Goal: Check status: Check status

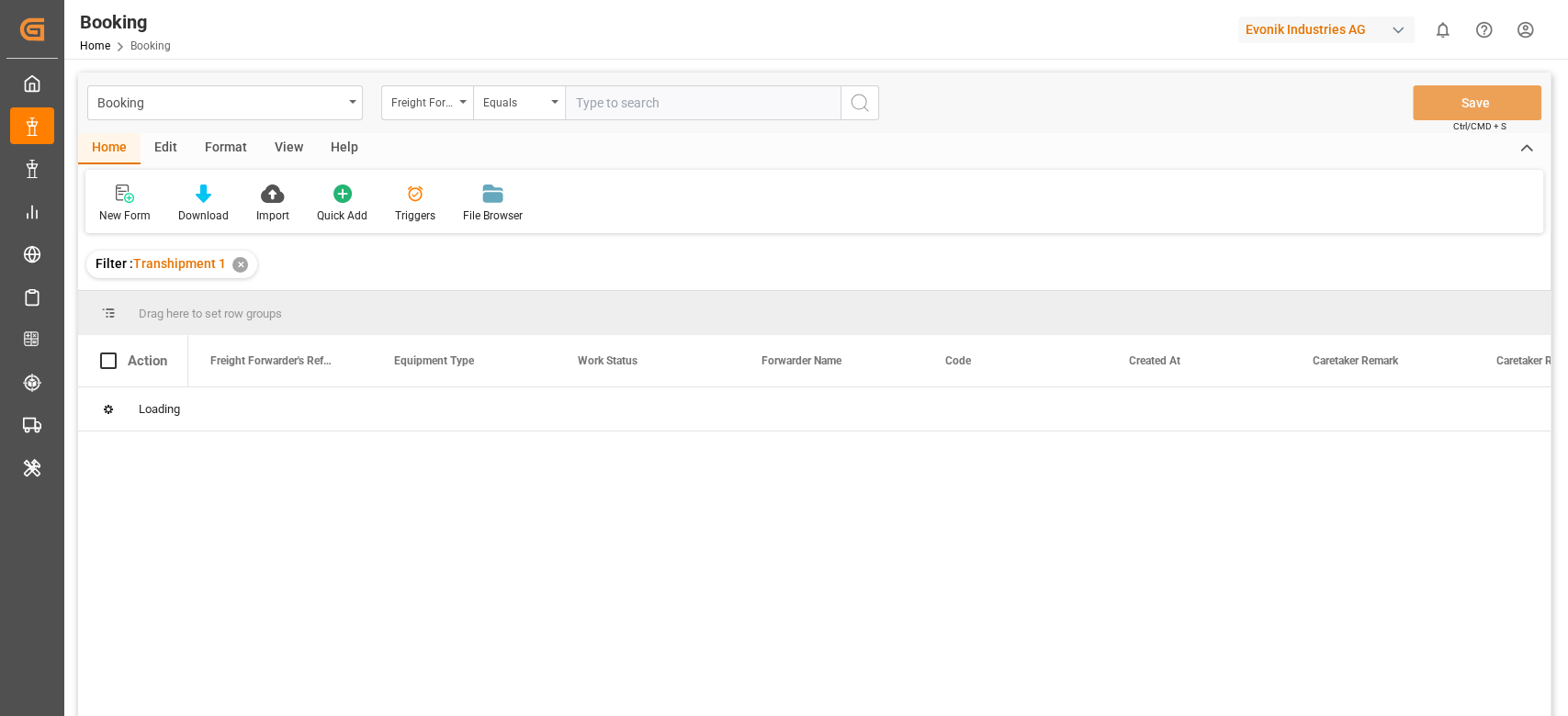
click at [815, 217] on div "New Form Download Import Quick Add Triggers File Browser" at bounding box center [813, 202] width 1458 height 64
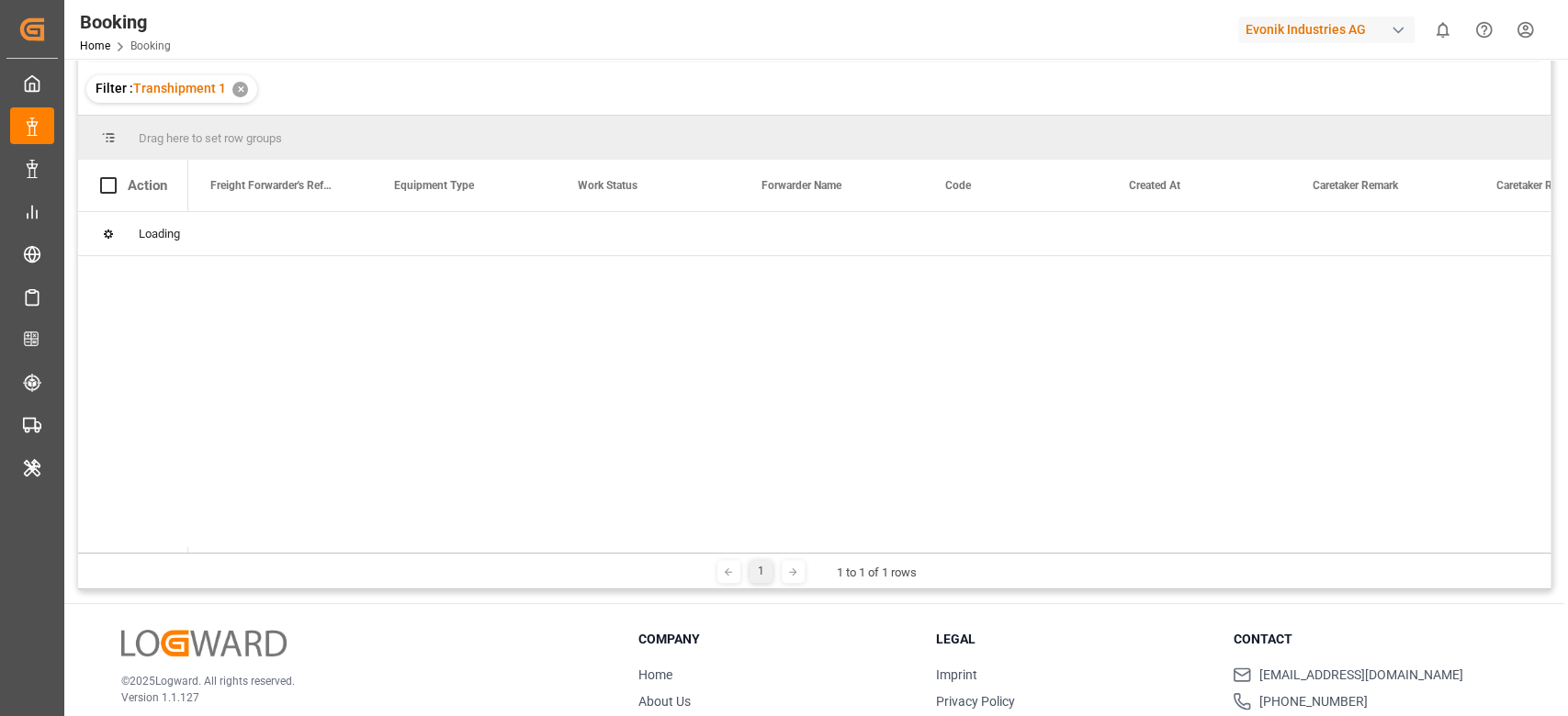
scroll to position [177, 0]
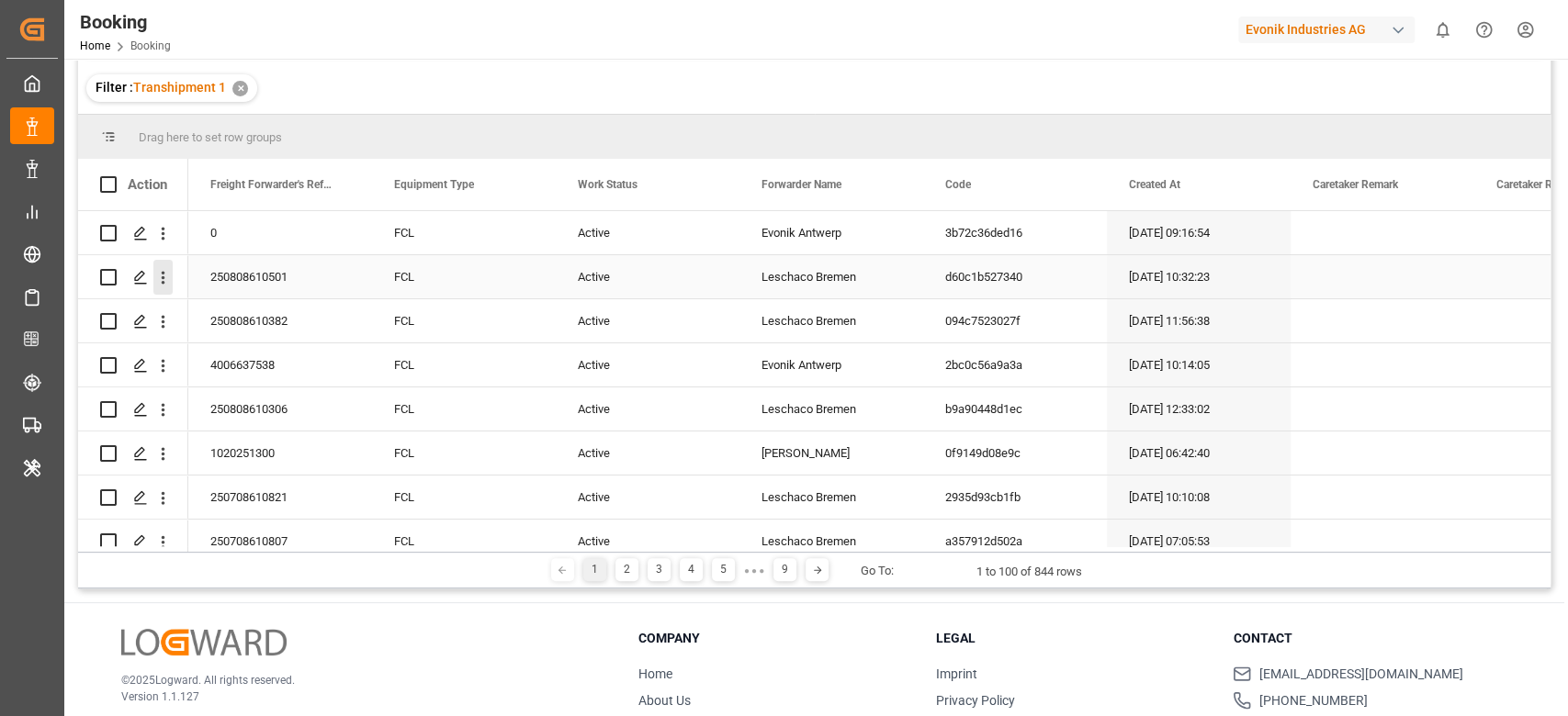
click at [165, 271] on icon "open menu" at bounding box center [163, 278] width 20 height 20
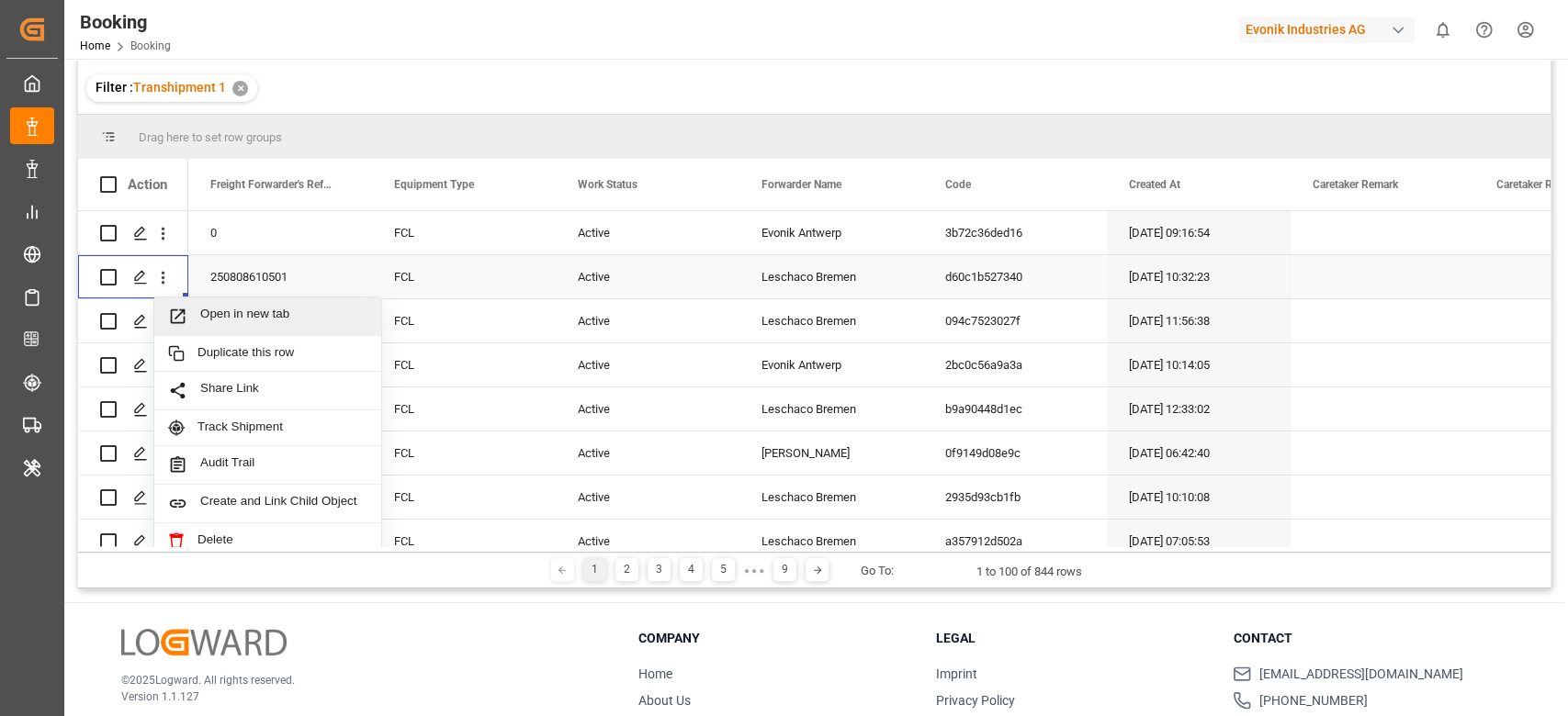
click at [236, 308] on span "Open in new tab" at bounding box center [283, 316] width 167 height 20
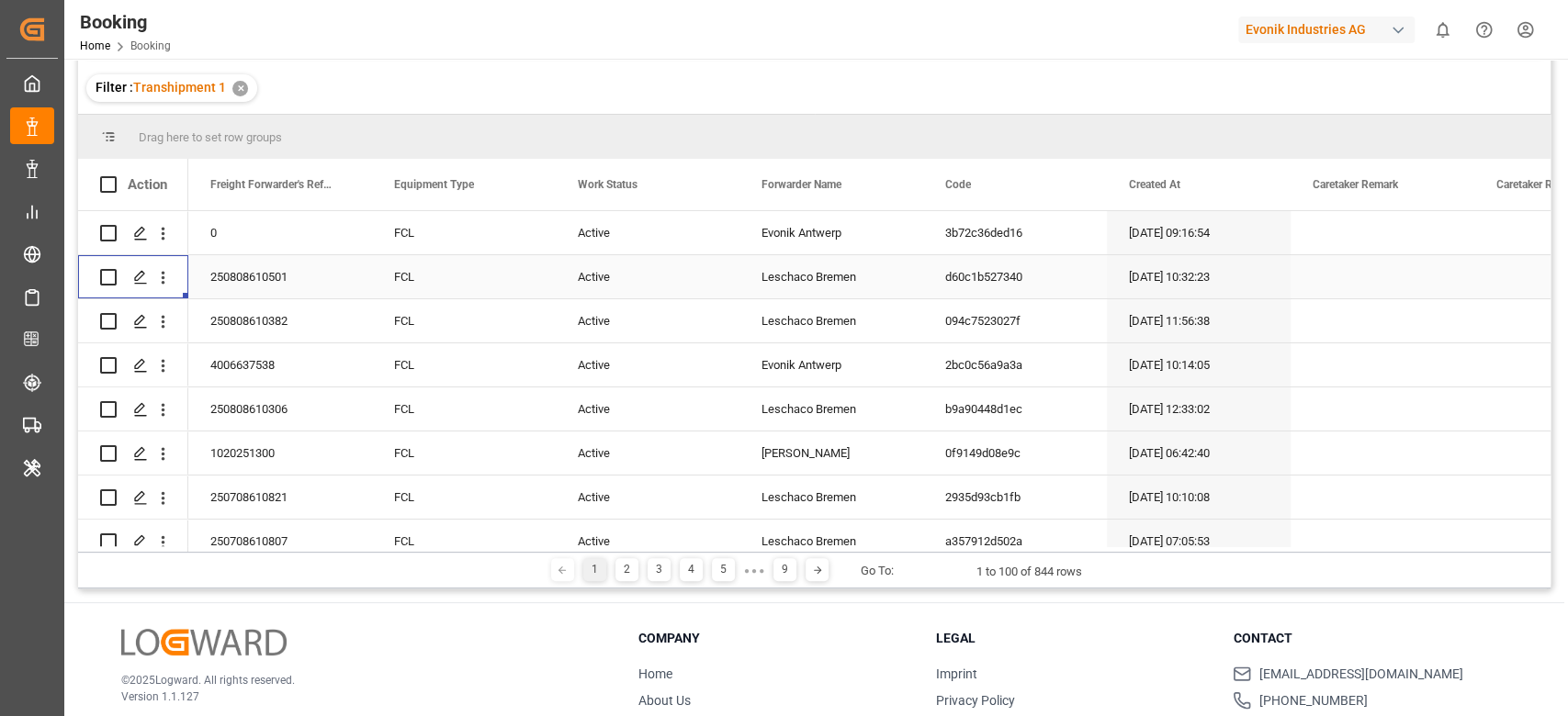
click at [1286, 29] on div "Evonik Industries AG" at bounding box center [1326, 30] width 177 height 26
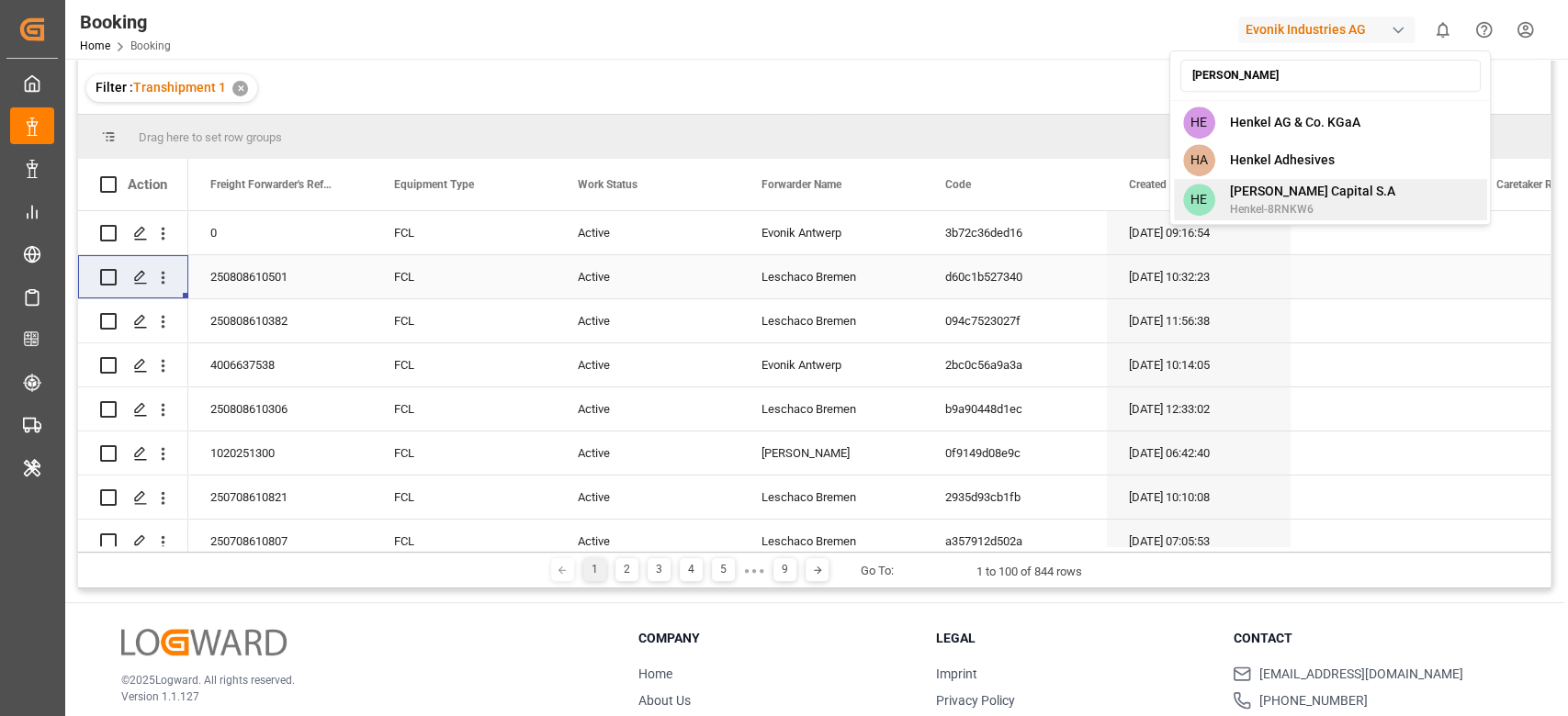
type input "henk"
click at [1253, 186] on span "Henkel Capital S.A" at bounding box center [1311, 191] width 165 height 20
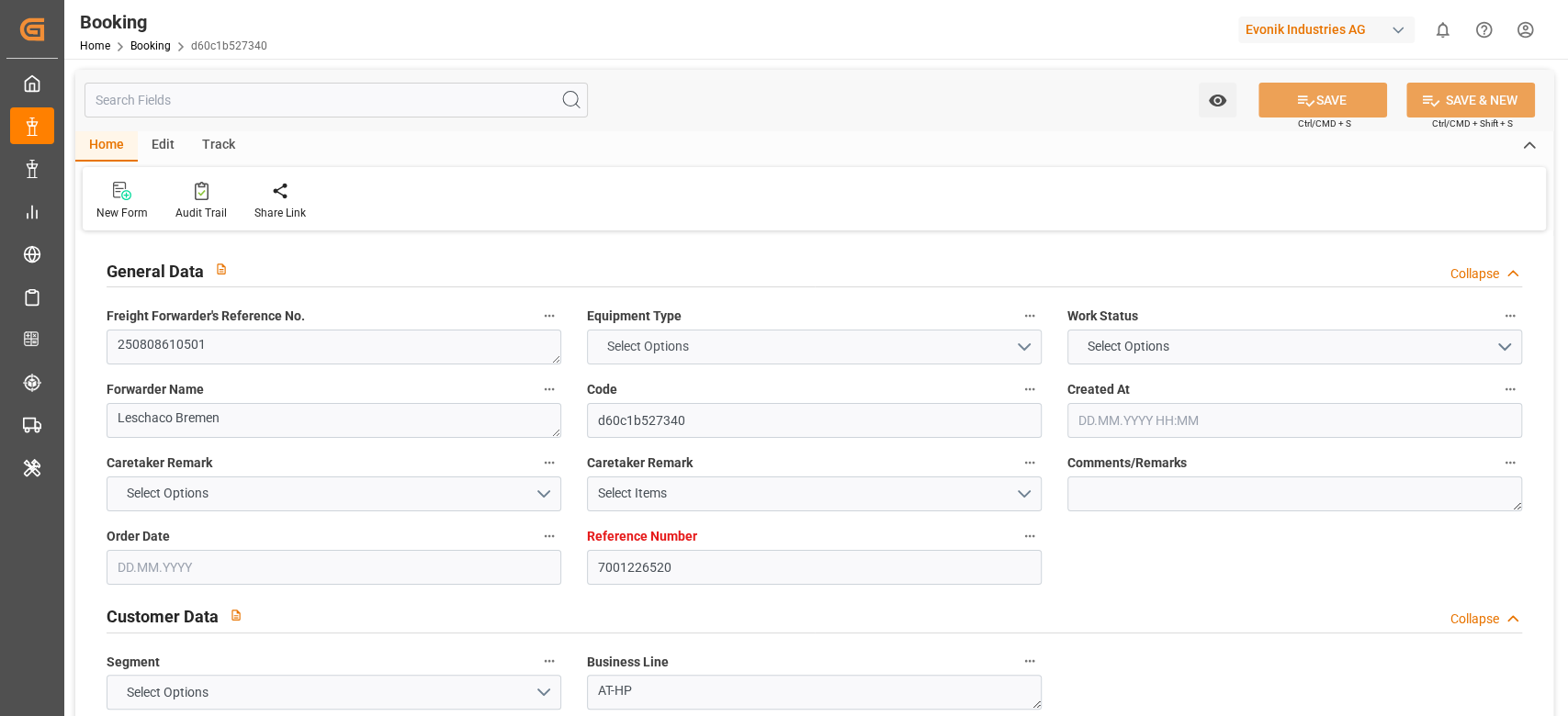
type textarea "250808610501"
type textarea "Leschaco Bremen"
type input "d60c1b527340"
type input "7001226520"
type textarea "AT-HP"
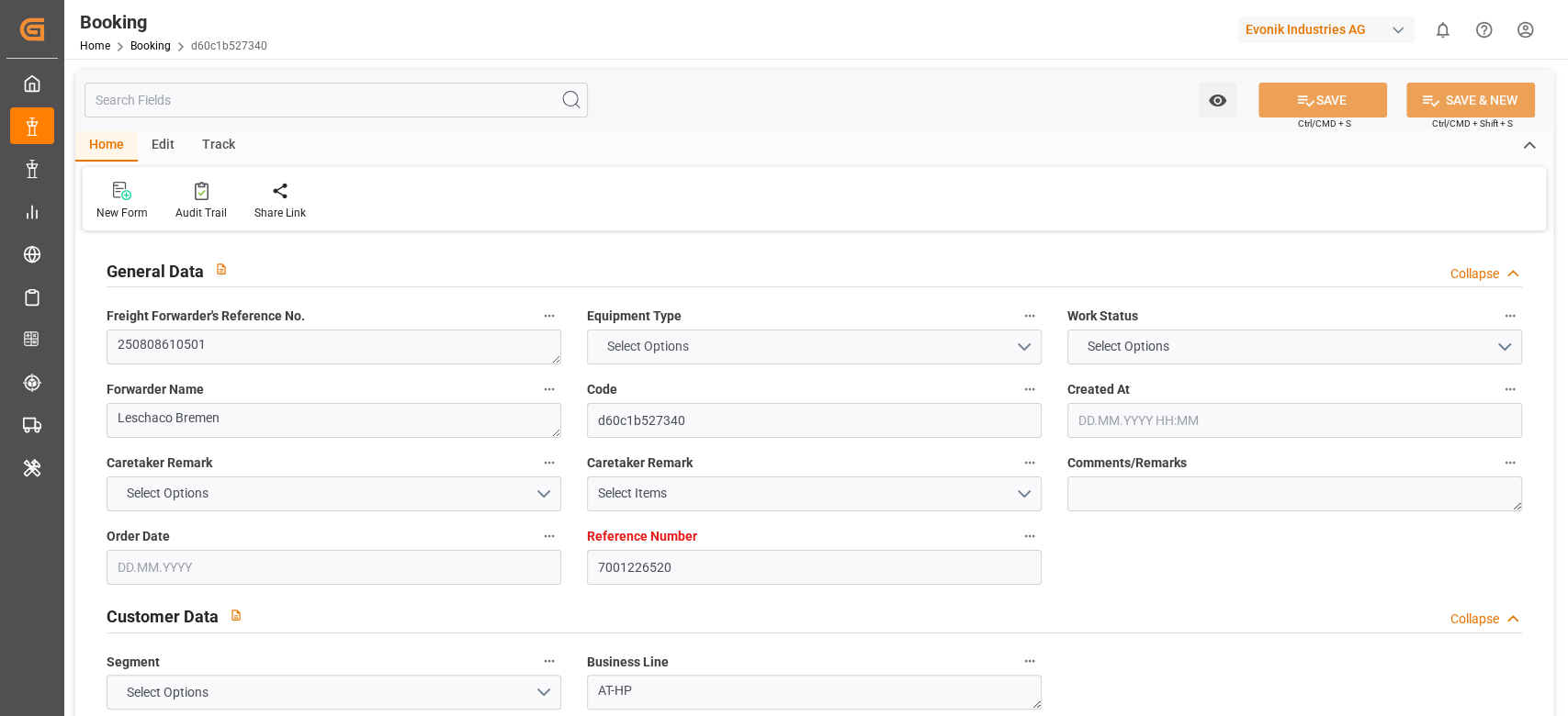
type input "7001226519"
type textarea "stephanie.schlueter@evonik.com"
type textarea "CIF"
type textarea "BUSAN"
type textarea "Marl"
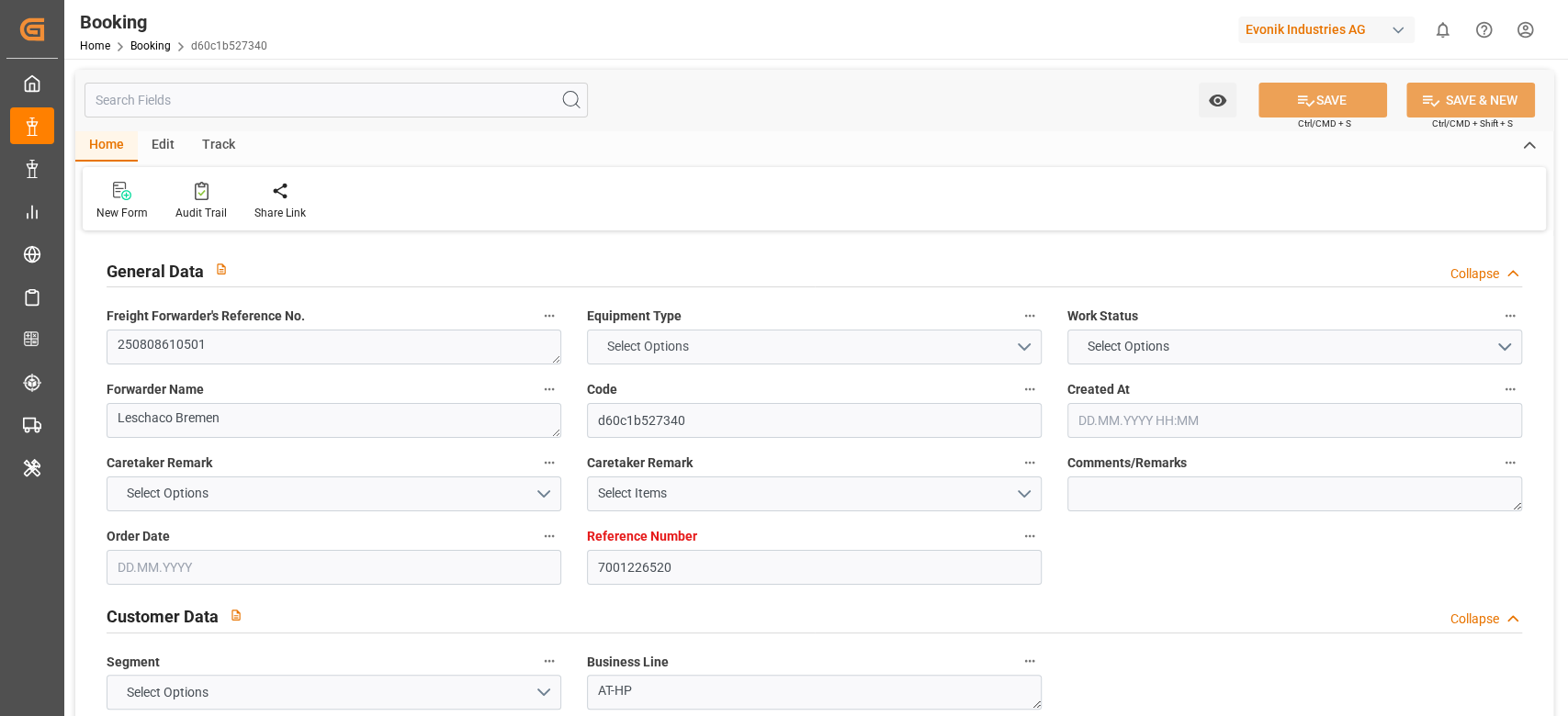
type textarea "HAMU4624170"
type input "BERLIN MAERSK"
type input "HLCU"
type textarea "31224813"
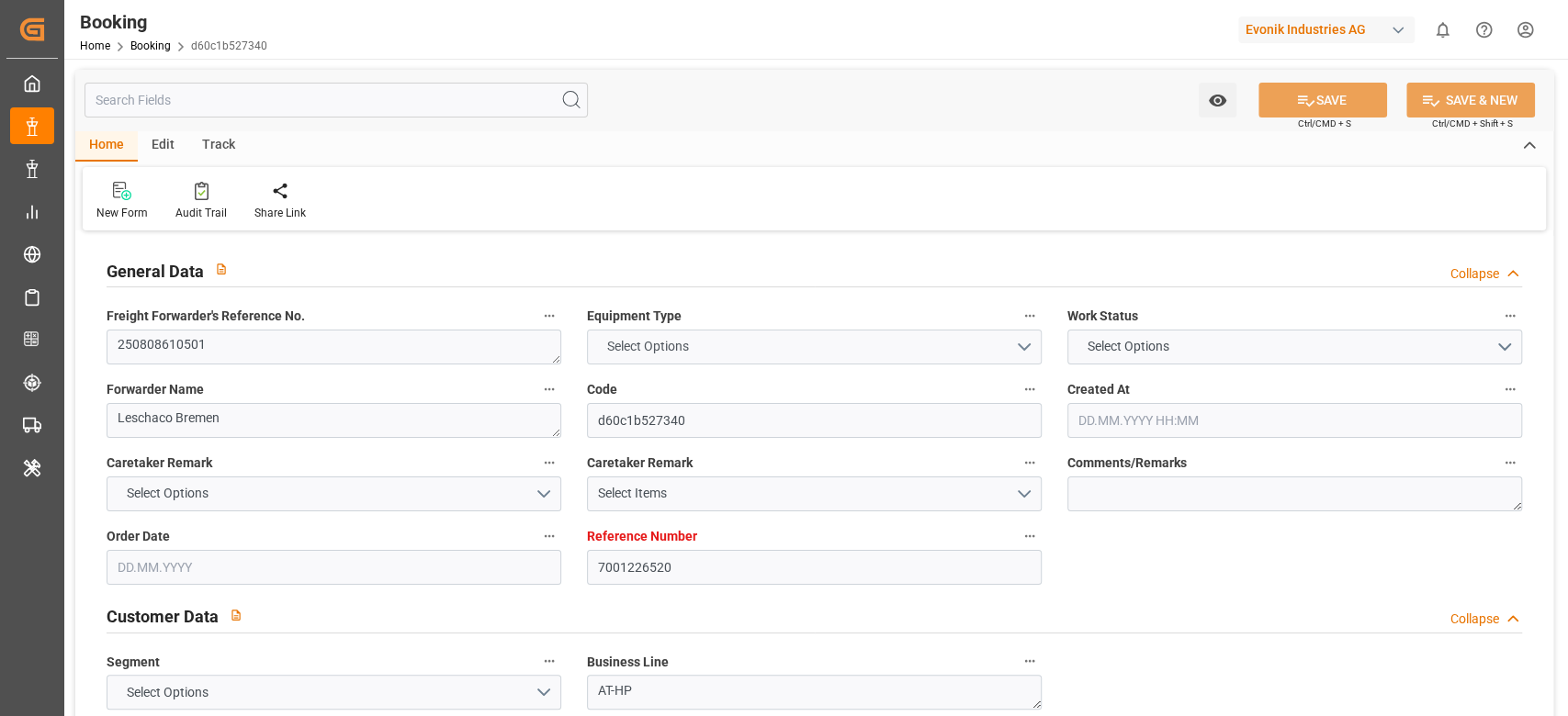
type input "Rotterdam"
type input "Busan"
type input "SHANGHAI PT"
type textarea "vesselName etd eta"
type textarea "INPUT_Evonik_Seeburger_IFTMIN_1003053760_20250814232519226.edi"
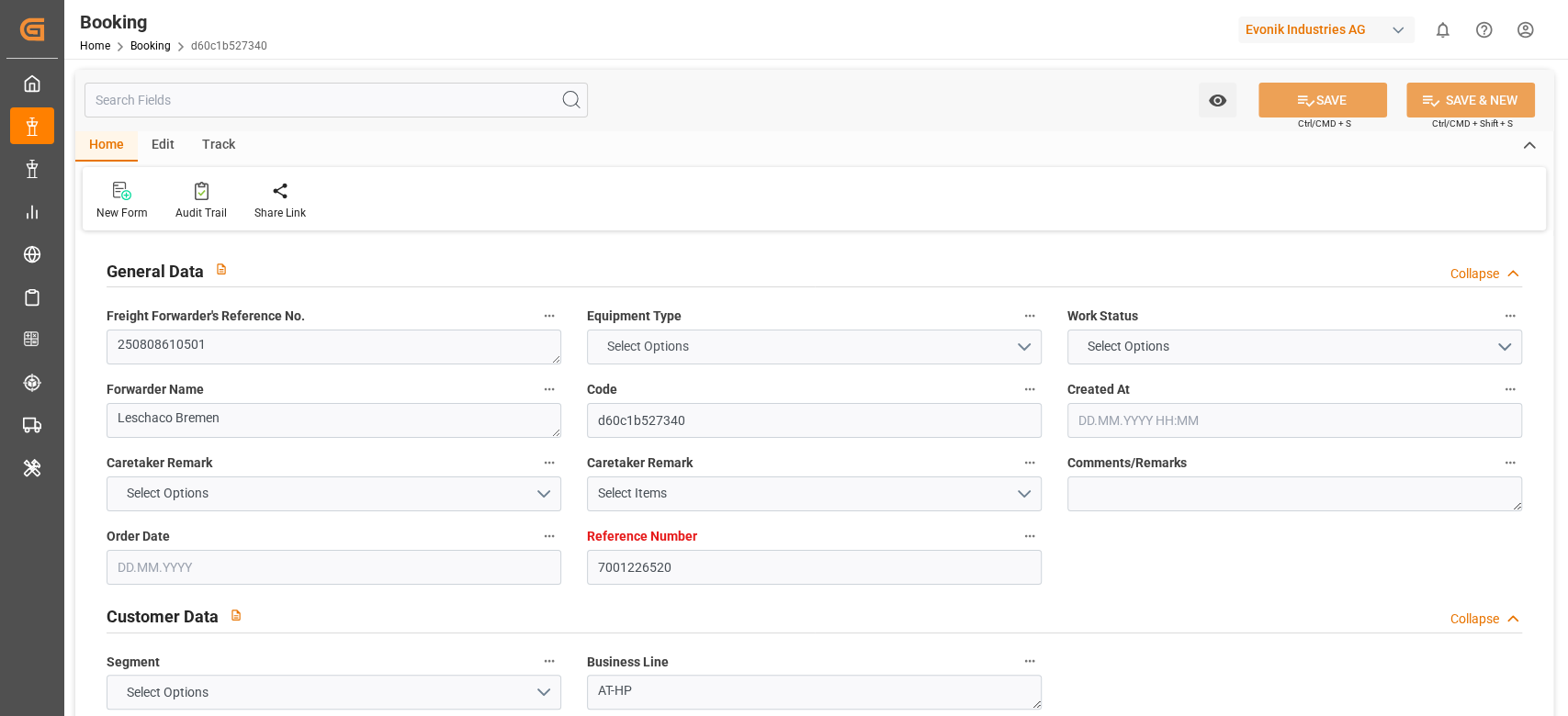
type textarea "NWC/UK North West Continent / UK_KRPUS_HLCU_AT-HP"
type textarea "INPUT_Evonik_Seeburger_IFTMIN_1002968772_20250718123047168.edi,INPUT_Evonik_See…"
type textarea "1003053760"
type textarea "Logward System"
type textarea "businessDivision-businessLine-"
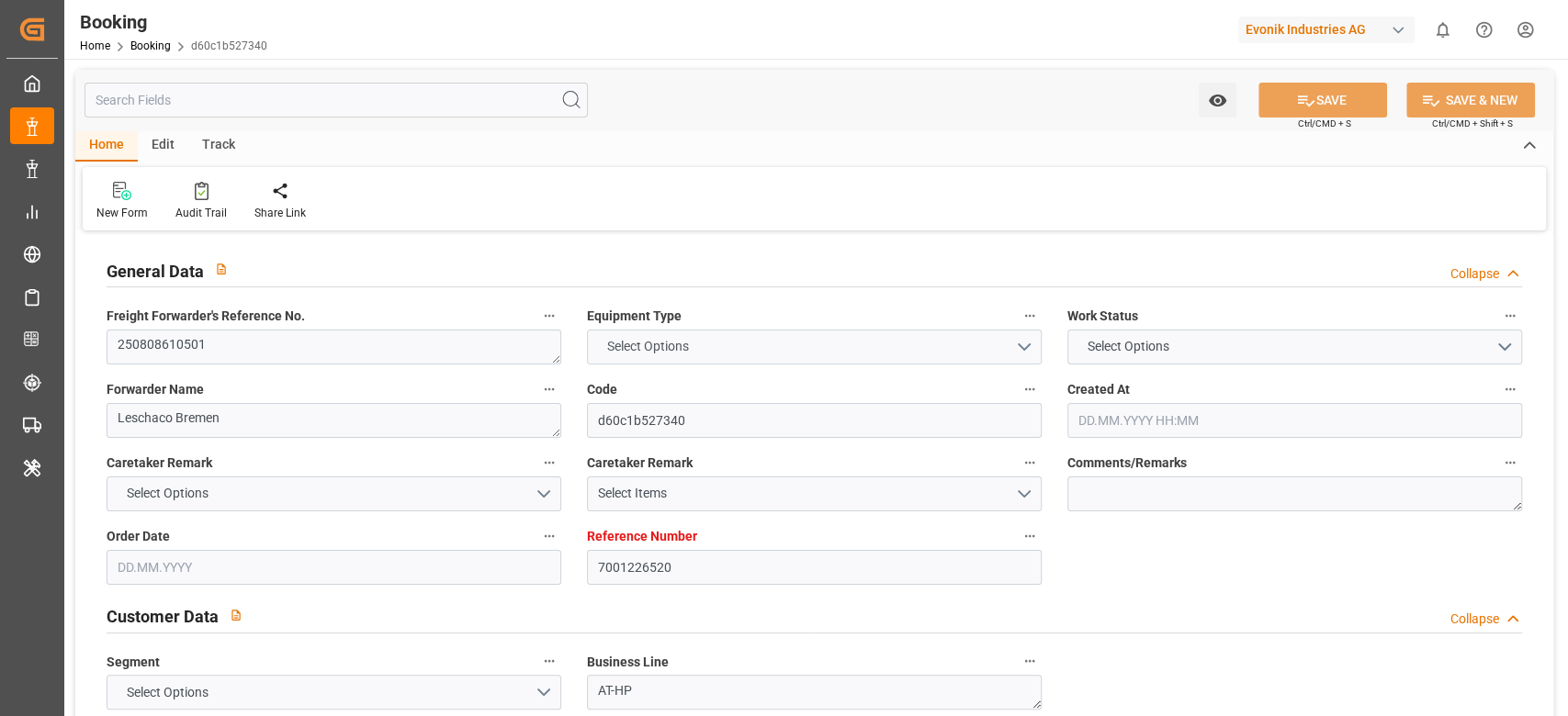
type textarea "IFTSTA"
type textarea "a011t00000LcJC5AAN"
type textarea "Yes"
type input "ROTTERDAM"
type input "BUSAN"
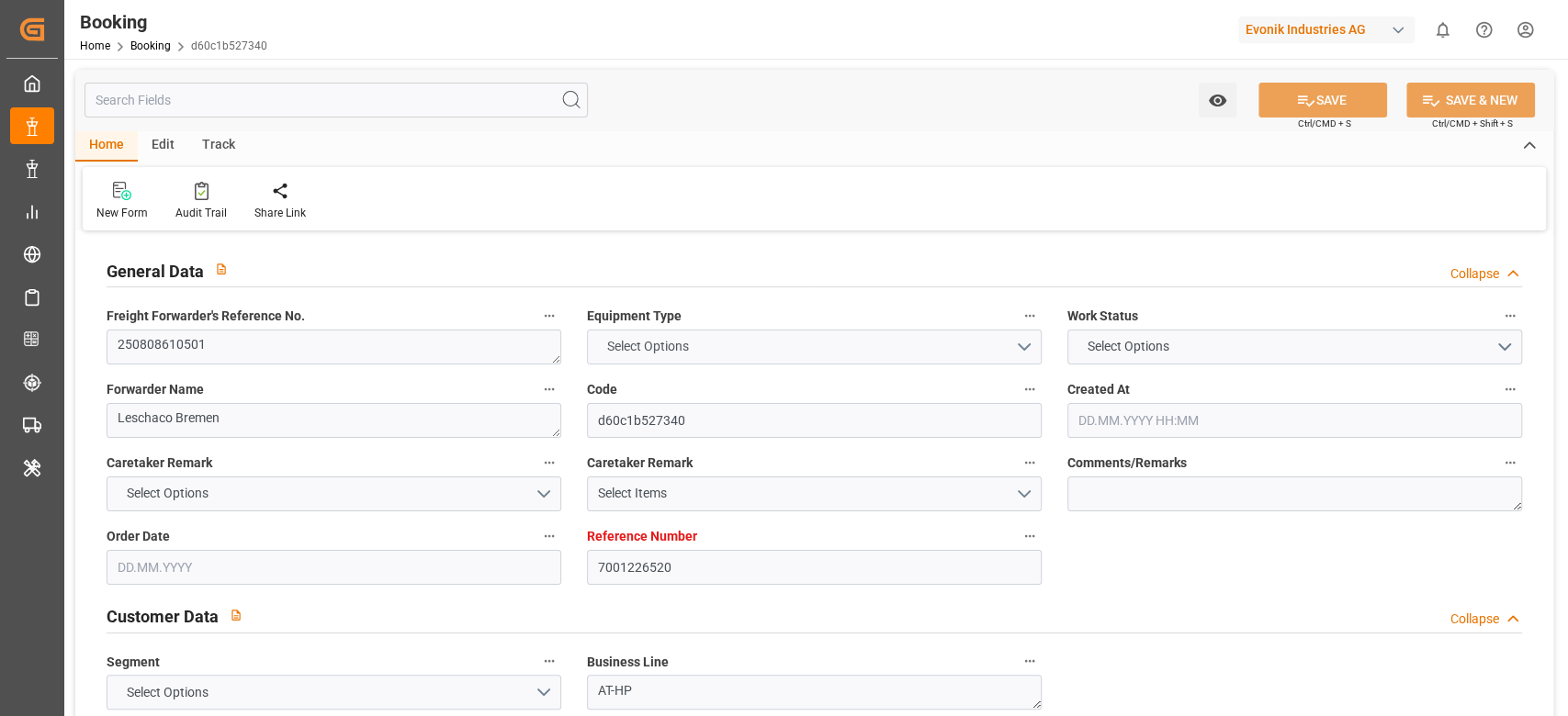
type input "DUISBURG"
type input "DE"
type input "RAIL"
type input "534E"
type input "VESSEL"
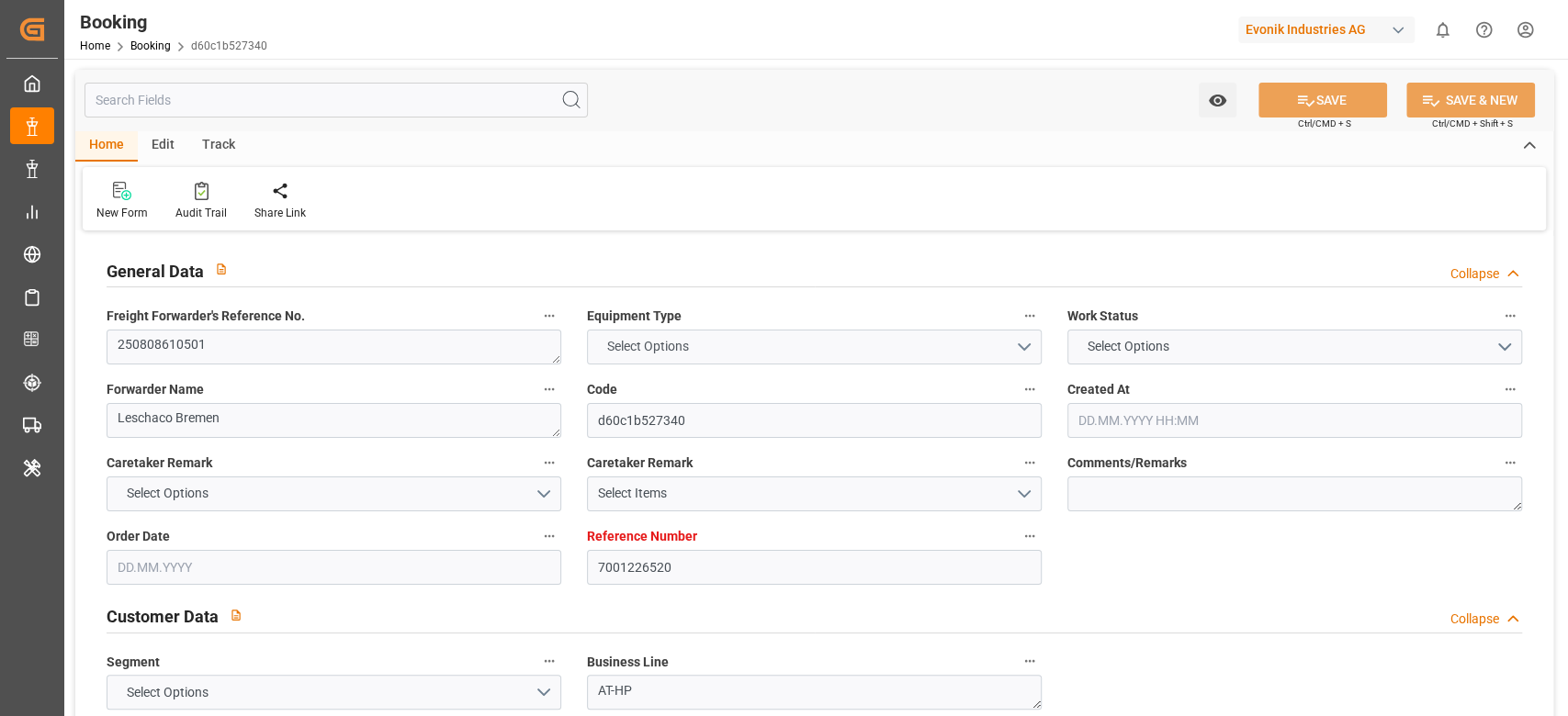
type input "VIENNA EXPRESS"
type input "540E"
type input "VIENNA EXPRESS"
type input "TRUCK"
type input "7001226520"
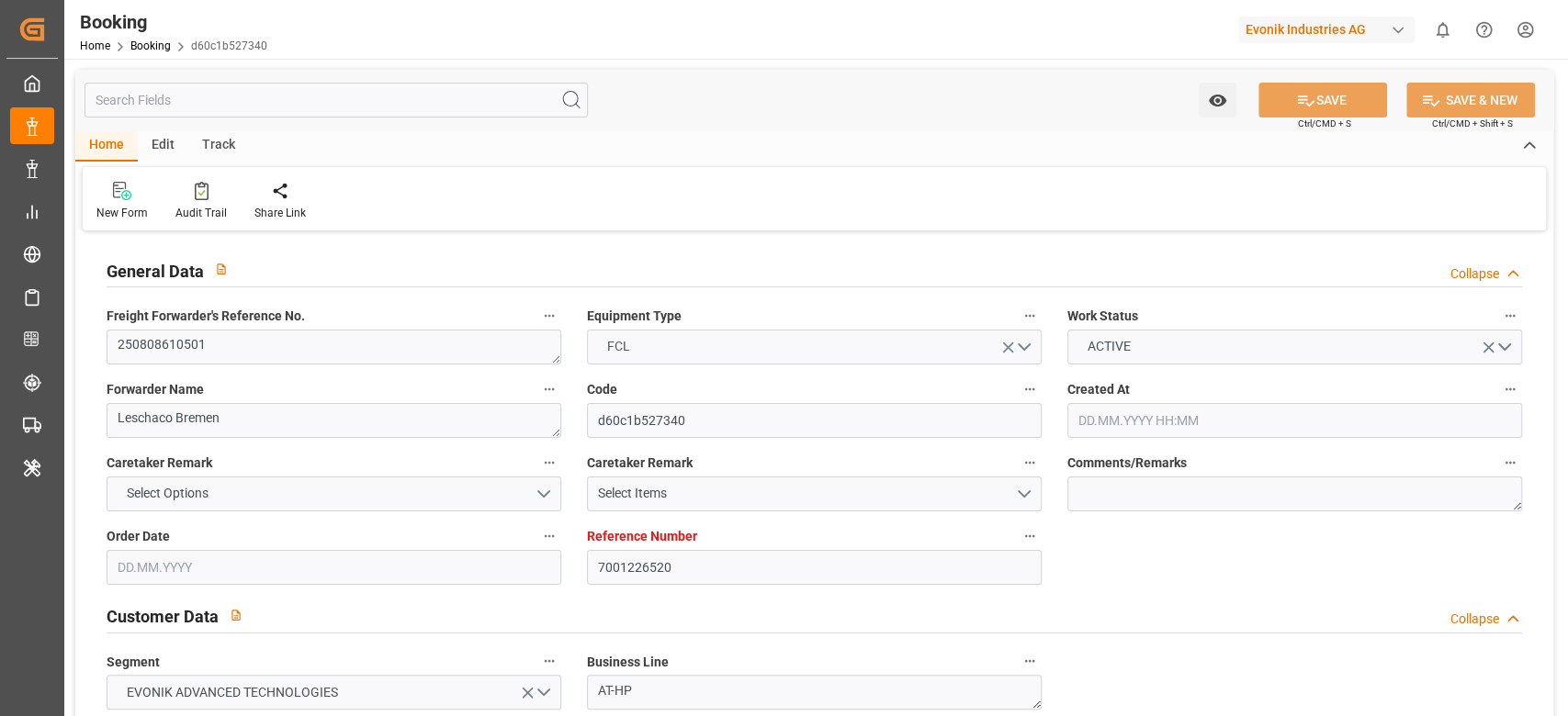
type input "9984560"
type input "Hapag Lloyd"
type input "Hapag Lloyd Aktiengesellschaft"
type input "NLRTM"
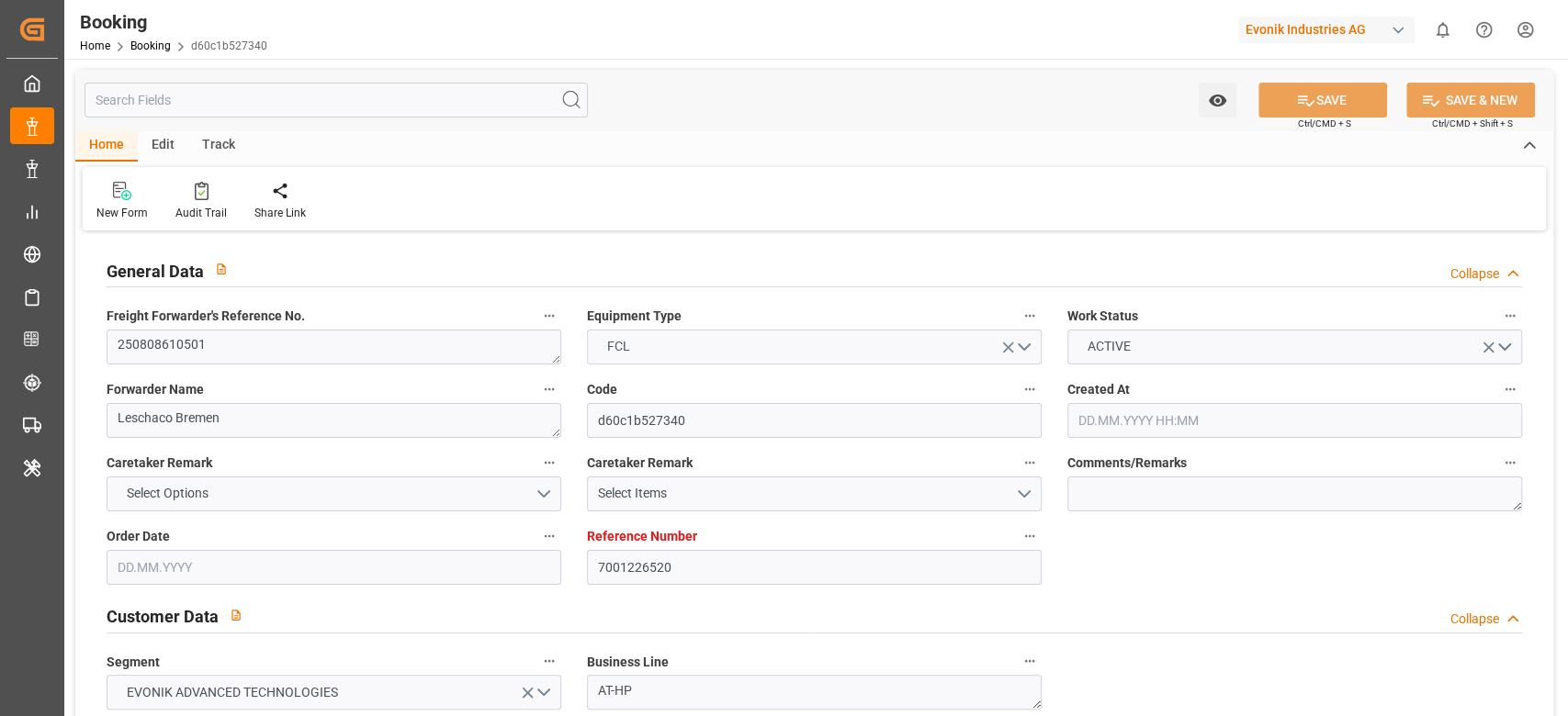
type input "KRPUS"
type input "CNSHG"
type input "0"
type input "NLRTM"
type input "KRPUS"
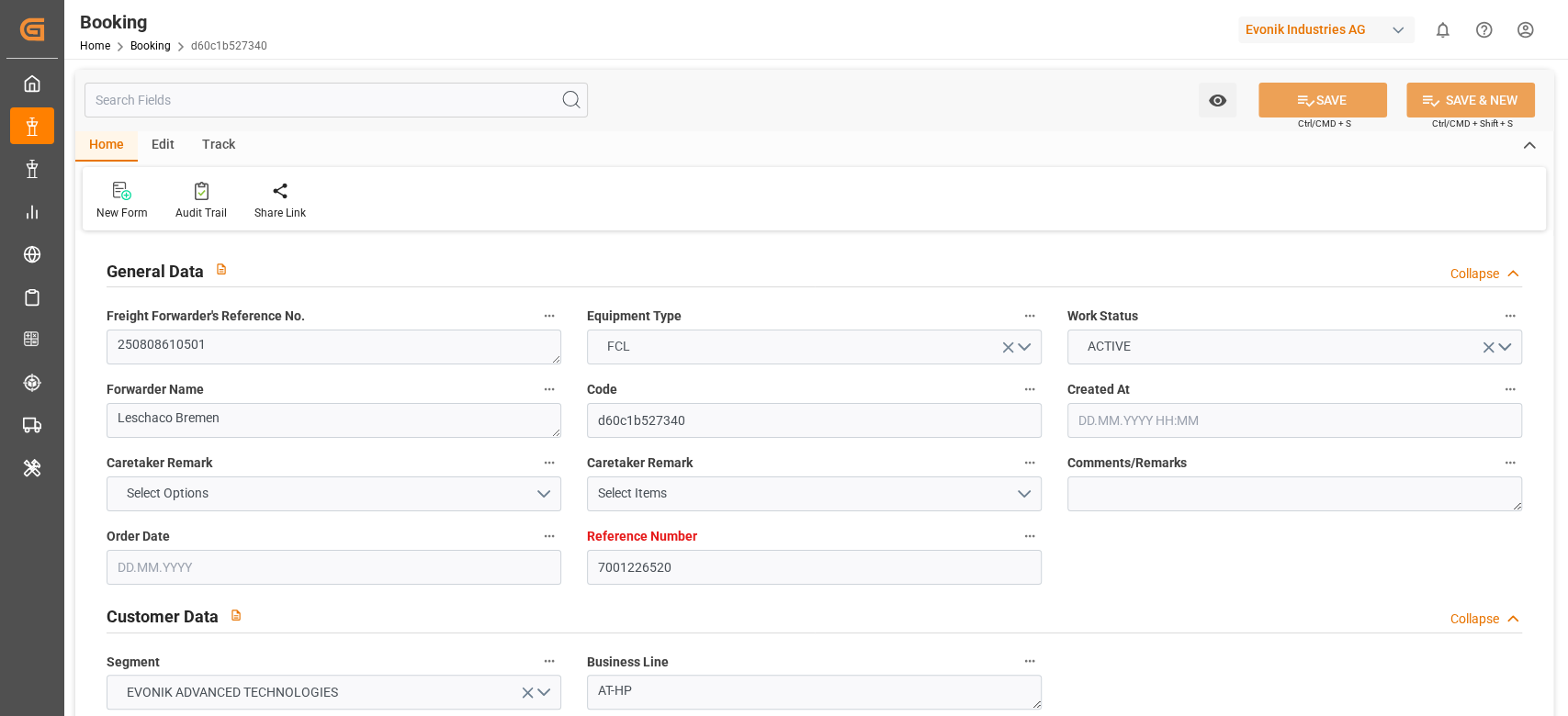
type input "9450416"
type input "18.07.2025 10:32"
type input "18.07.2025"
type input "08.10.2025"
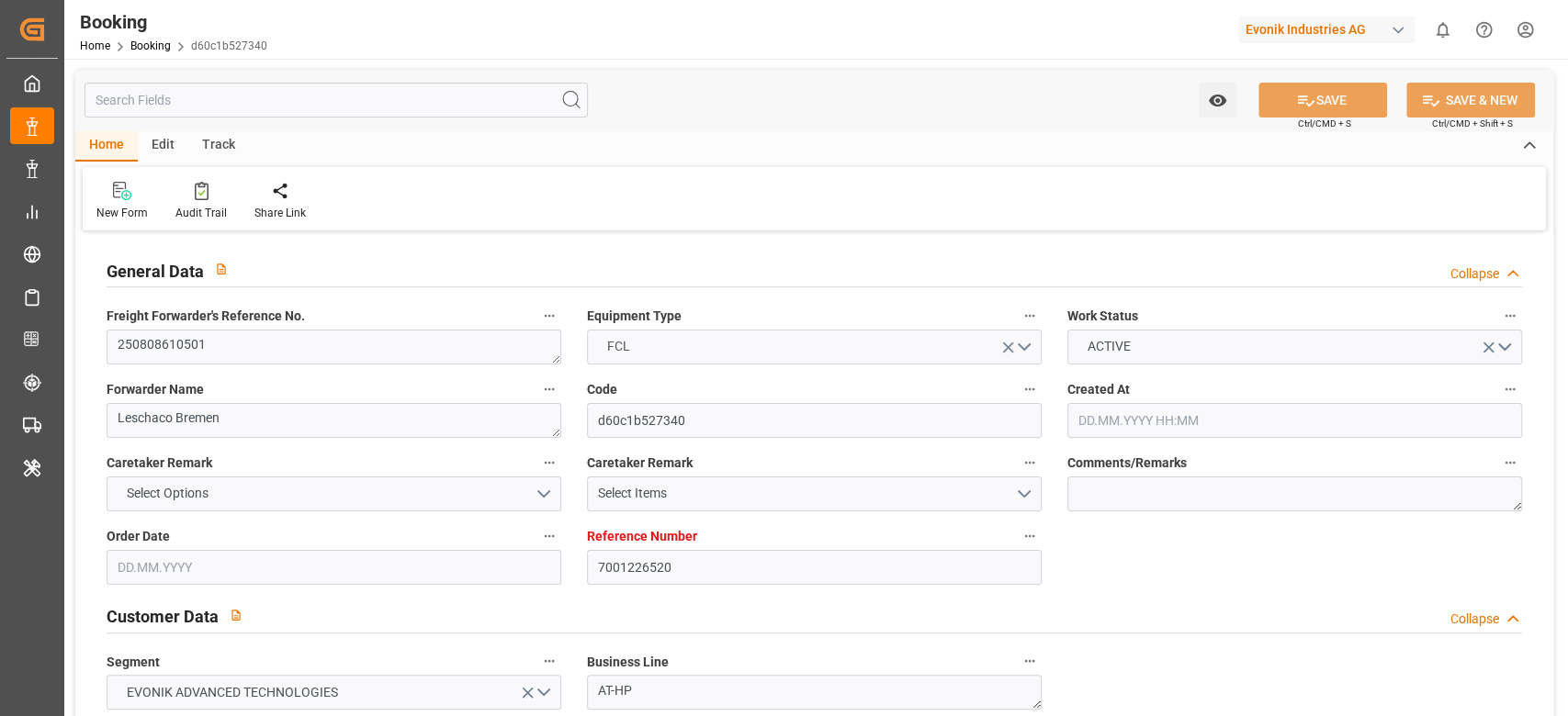
type input "25.07.2025"
type input "21.07.2025"
type input "14.08.2025"
type input "24.08.2025 11:00"
type input "24.08.2025 00:00"
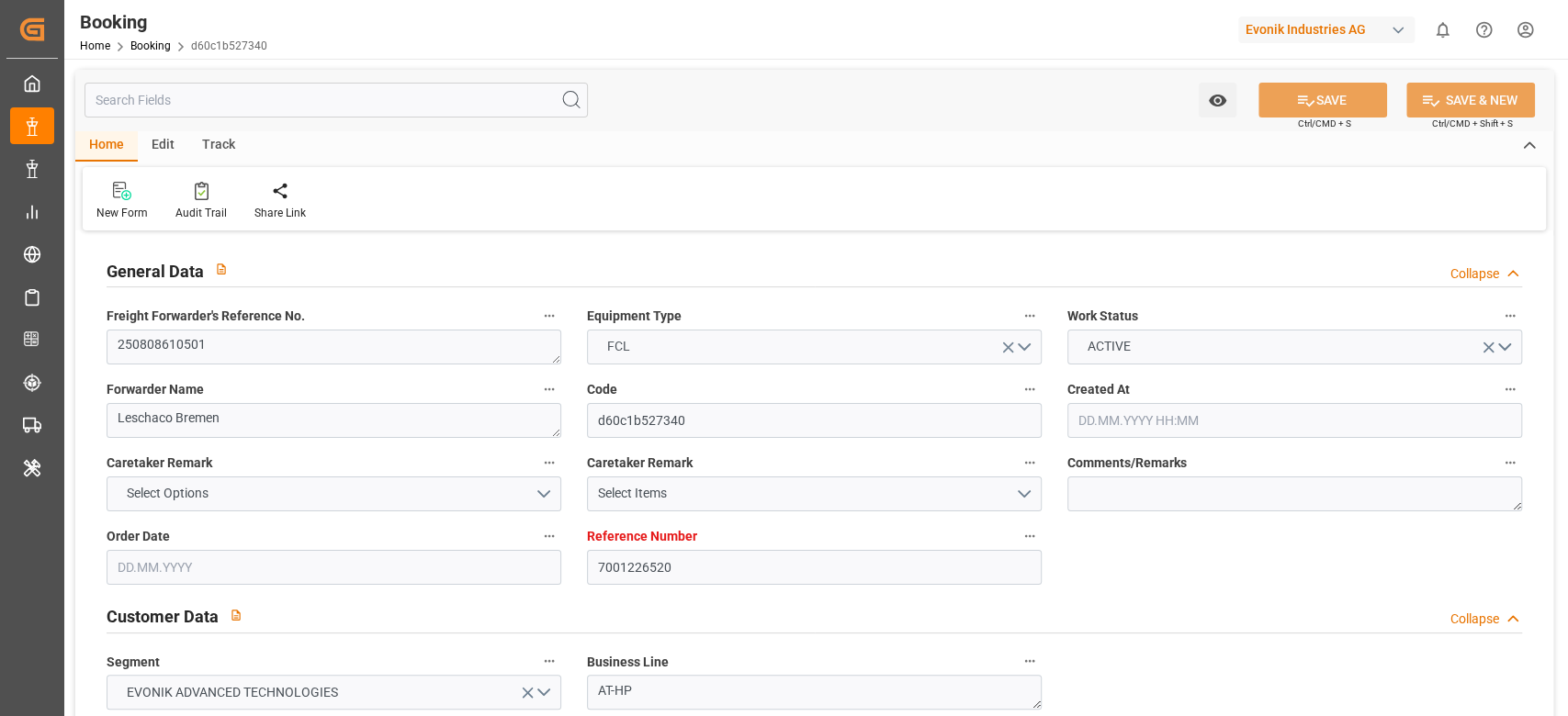
type input "24.08.2025 10:06"
type input "19.08.2025 10:57"
type input "12.10.2025 23:00"
type input "12.10.2025 00:00"
type input "06.10.2025 01:00"
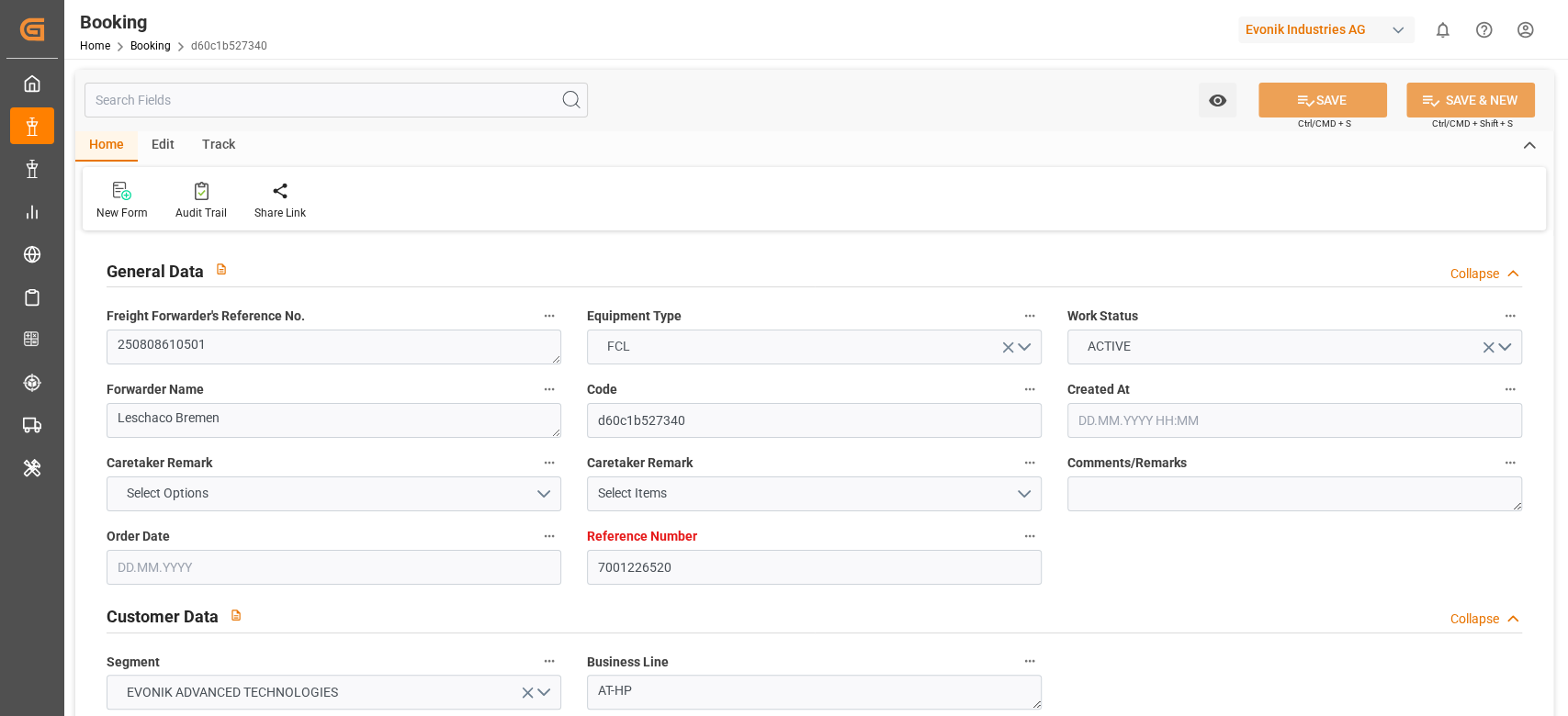
type input "06.10.2025 00:00"
type input "09.10.2025 11:00"
type input "09.10.2025 00:00"
type input "14.08.2025"
type input "05.09.2025 04:59"
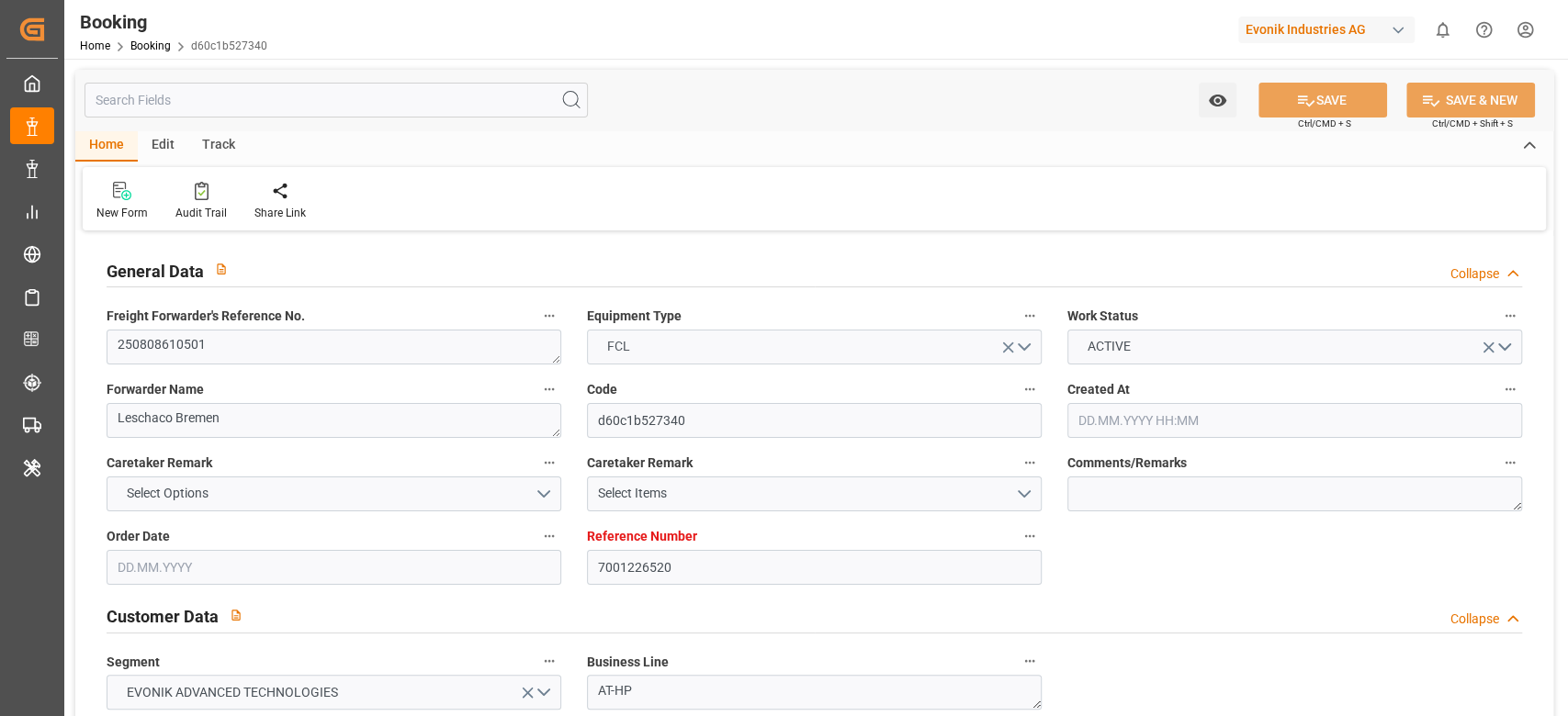
type input "05.09.2025"
type input "09.08.2025 05:17"
type input "23.08.2025 20:15"
type input "24.08.2025 08:30"
type input "24.08.2025 11:06"
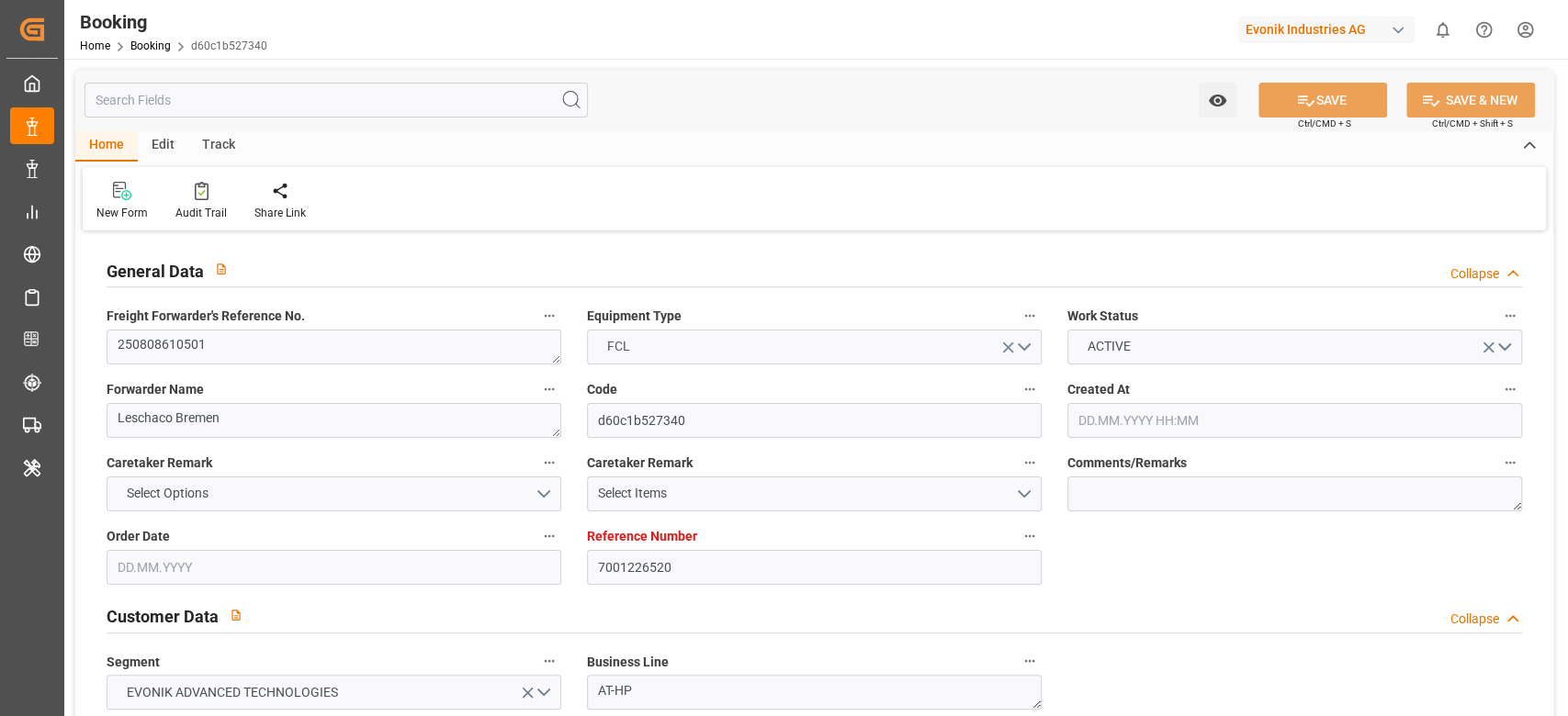
type input "06.10.2025 01:00"
type input "06.10.2025 09:44"
type input "09.10.2025 11:00"
type input "12.10.2025 23:00"
type input "13.10.2025 12:33"
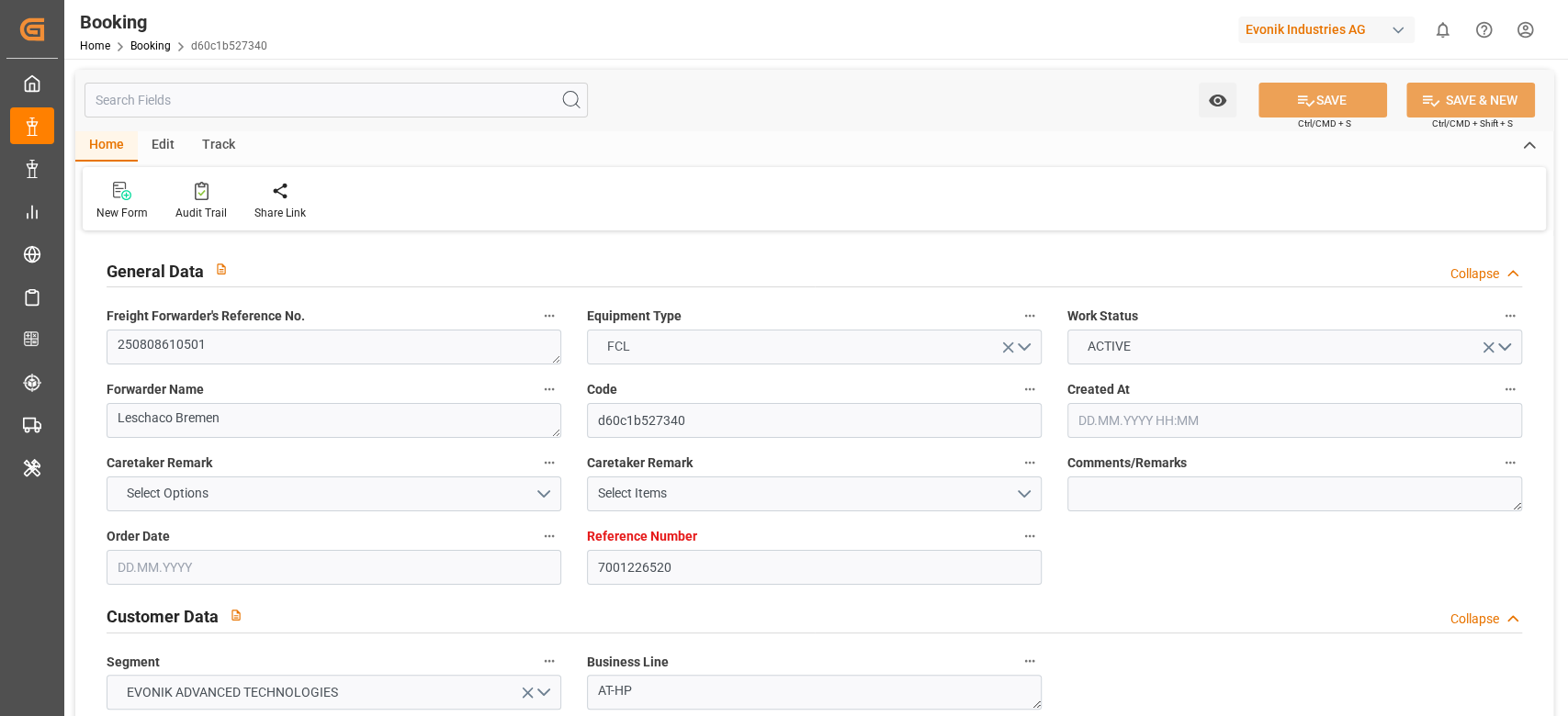
type input "17.10.2025 12:33"
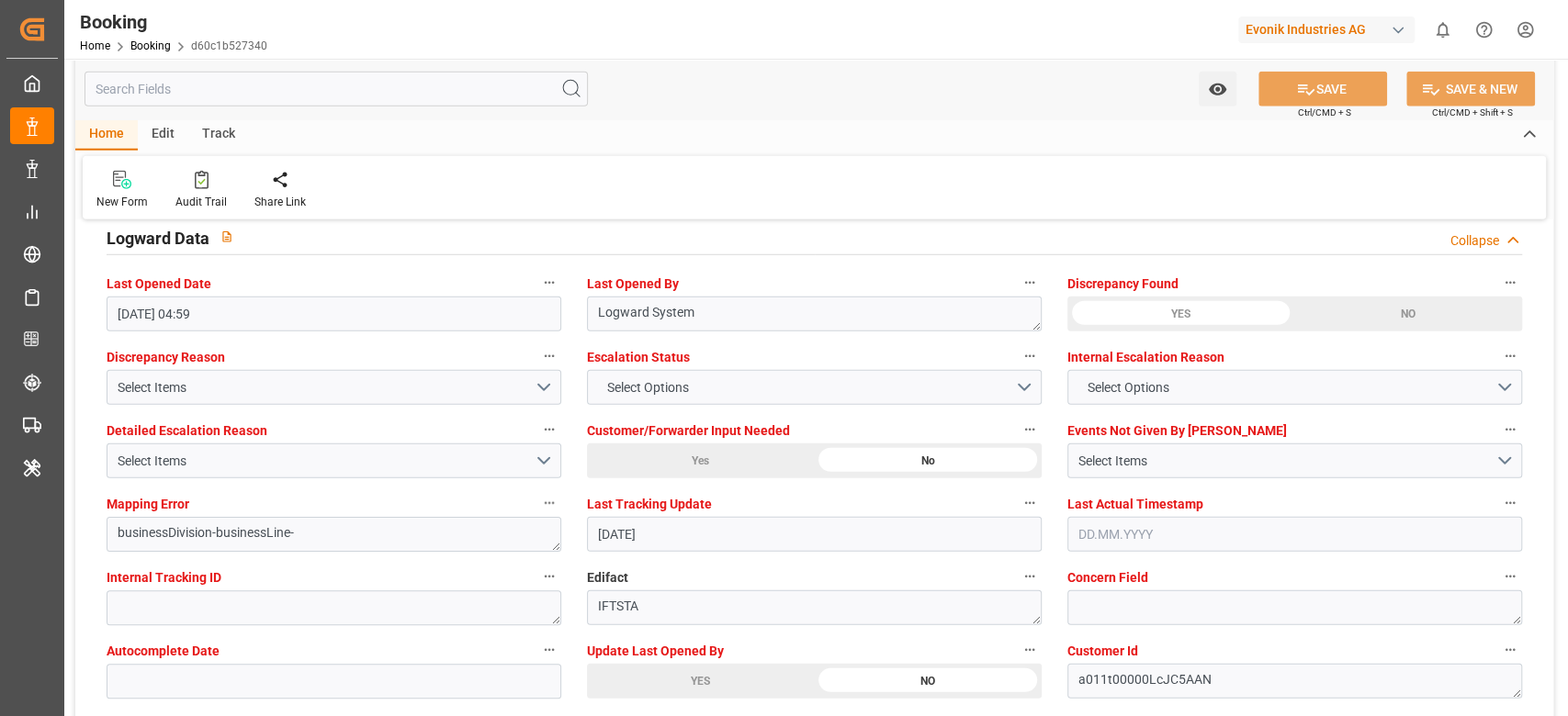
scroll to position [3335, 0]
click at [537, 381] on button "Select Items" at bounding box center [334, 386] width 454 height 35
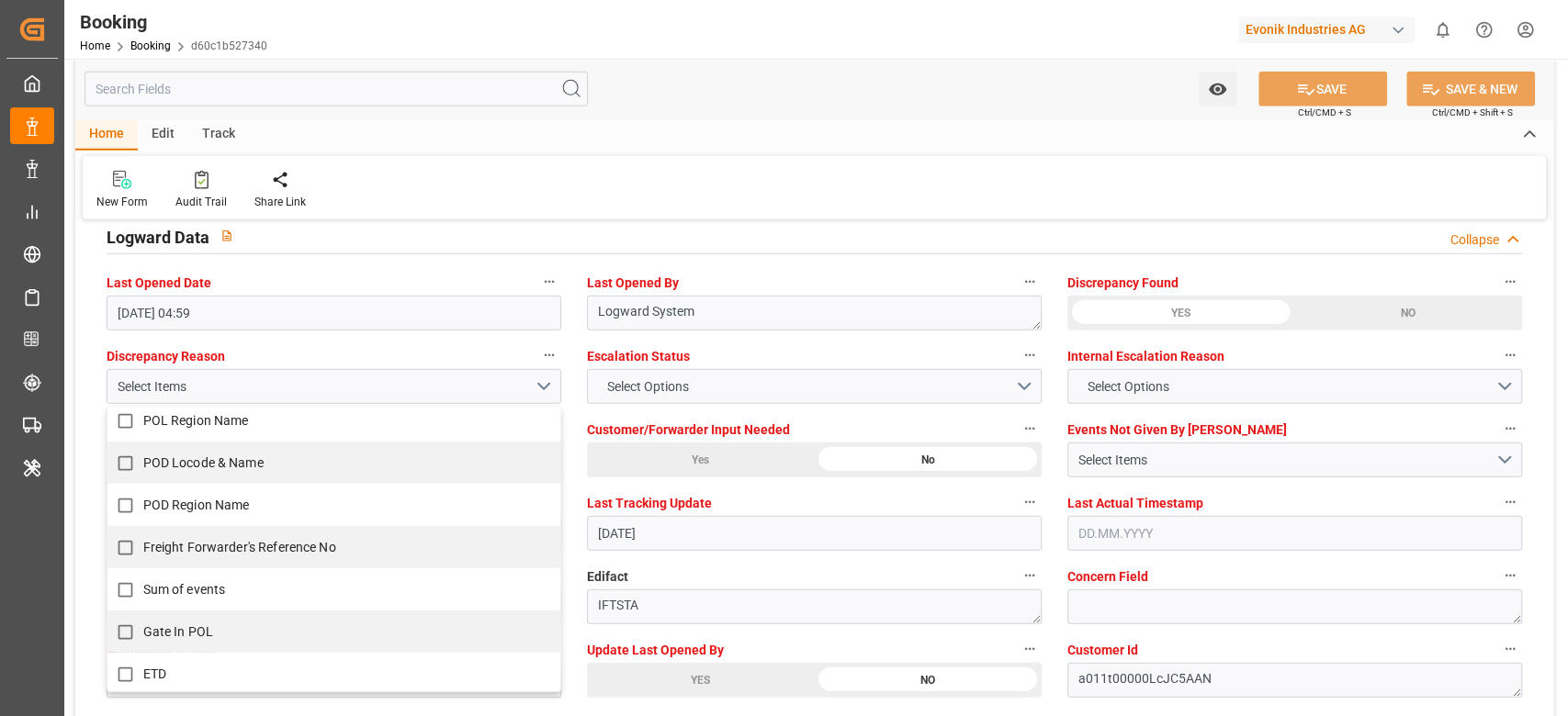
scroll to position [178, 0]
click at [520, 511] on label "POD Region Name" at bounding box center [324, 505] width 434 height 36
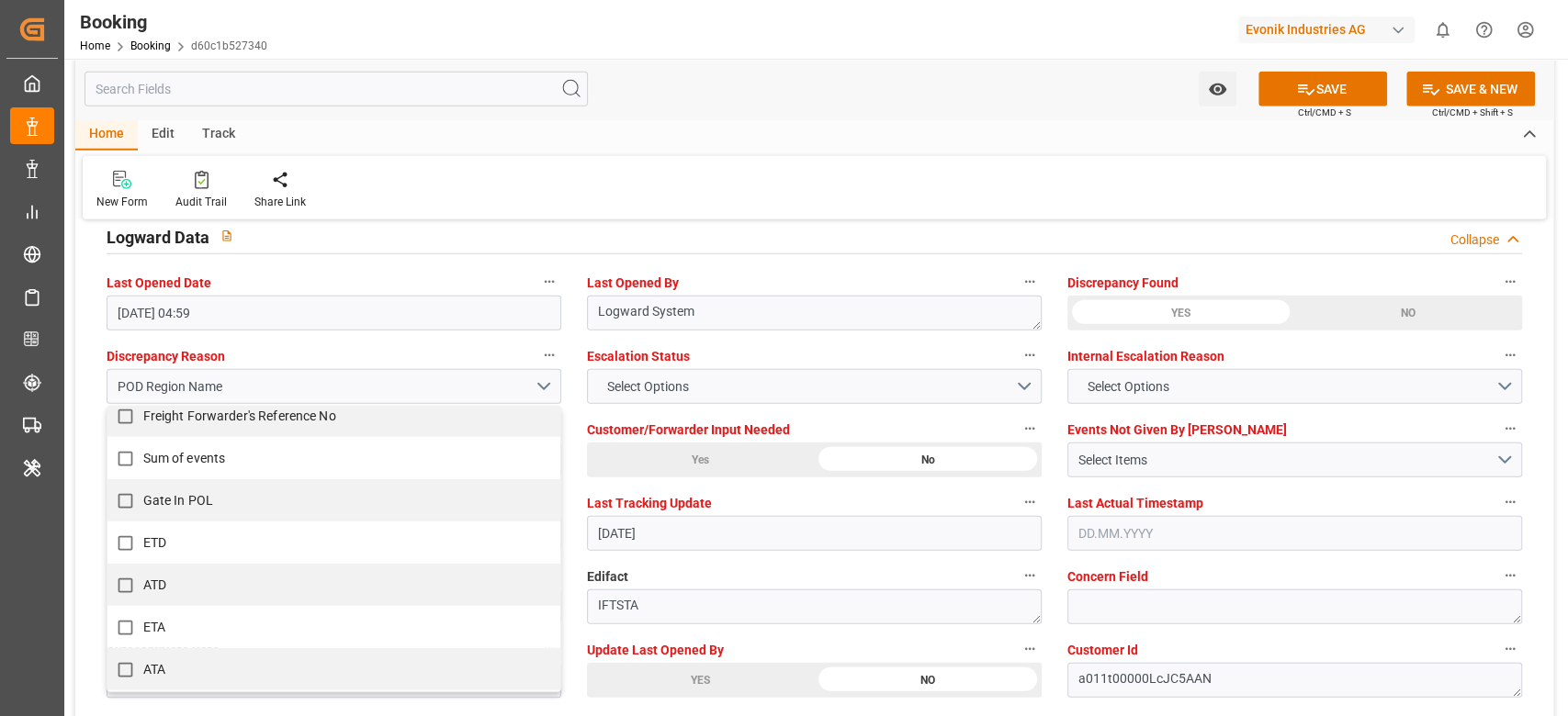
scroll to position [234, 0]
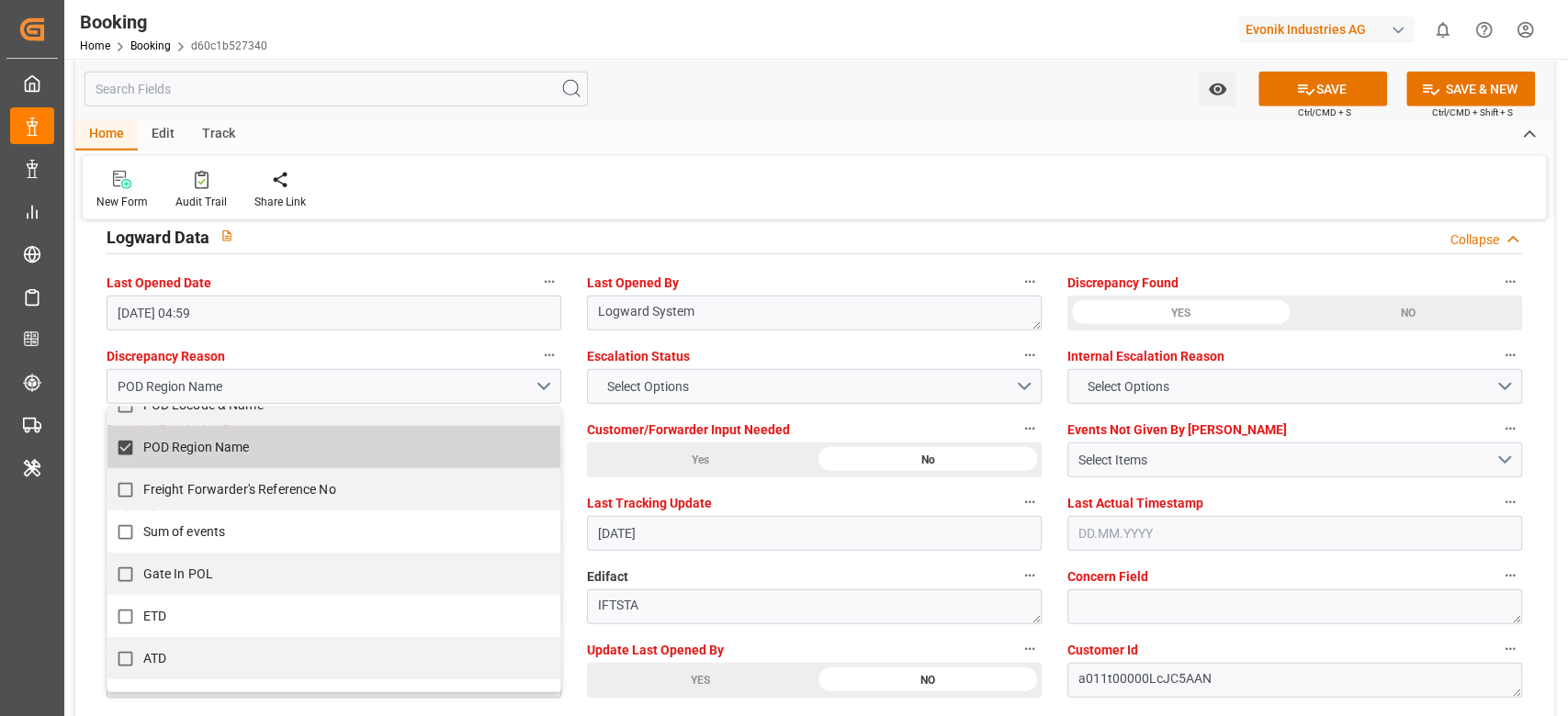
click at [528, 448] on label "POD Region Name" at bounding box center [324, 448] width 434 height 36
checkbox input "false"
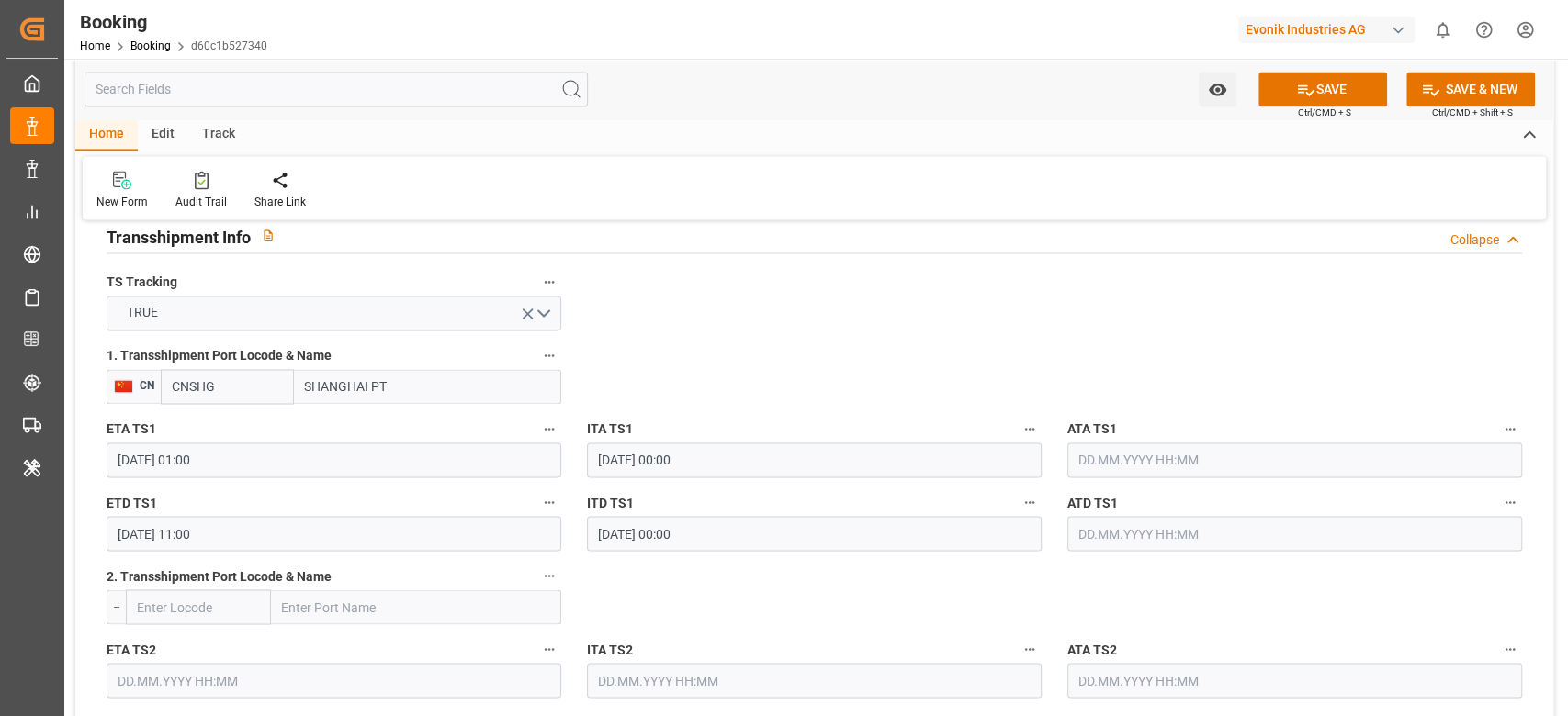
scroll to position [1932, 0]
click at [547, 350] on icon "button" at bounding box center [550, 354] width 15 height 15
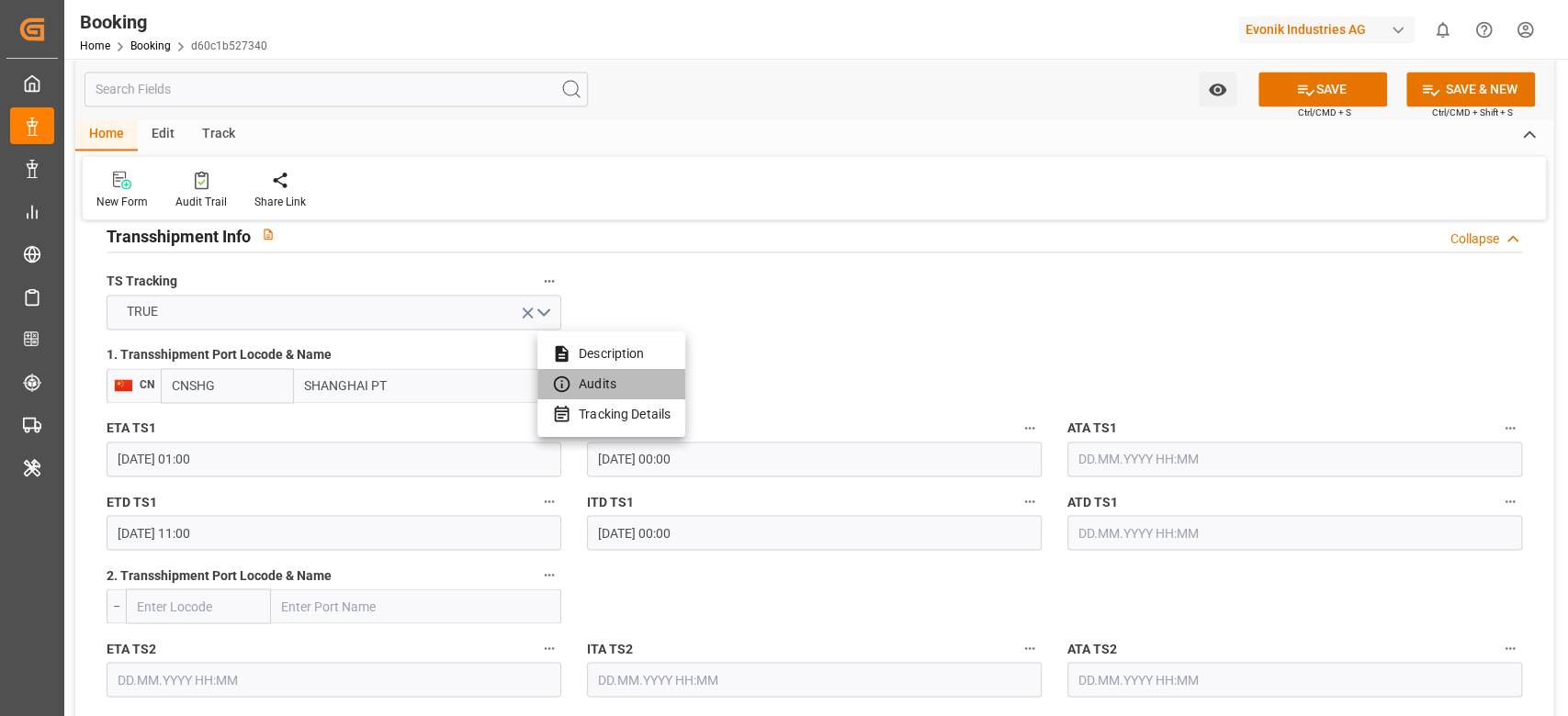
click at [608, 385] on li "Audits" at bounding box center [611, 384] width 148 height 30
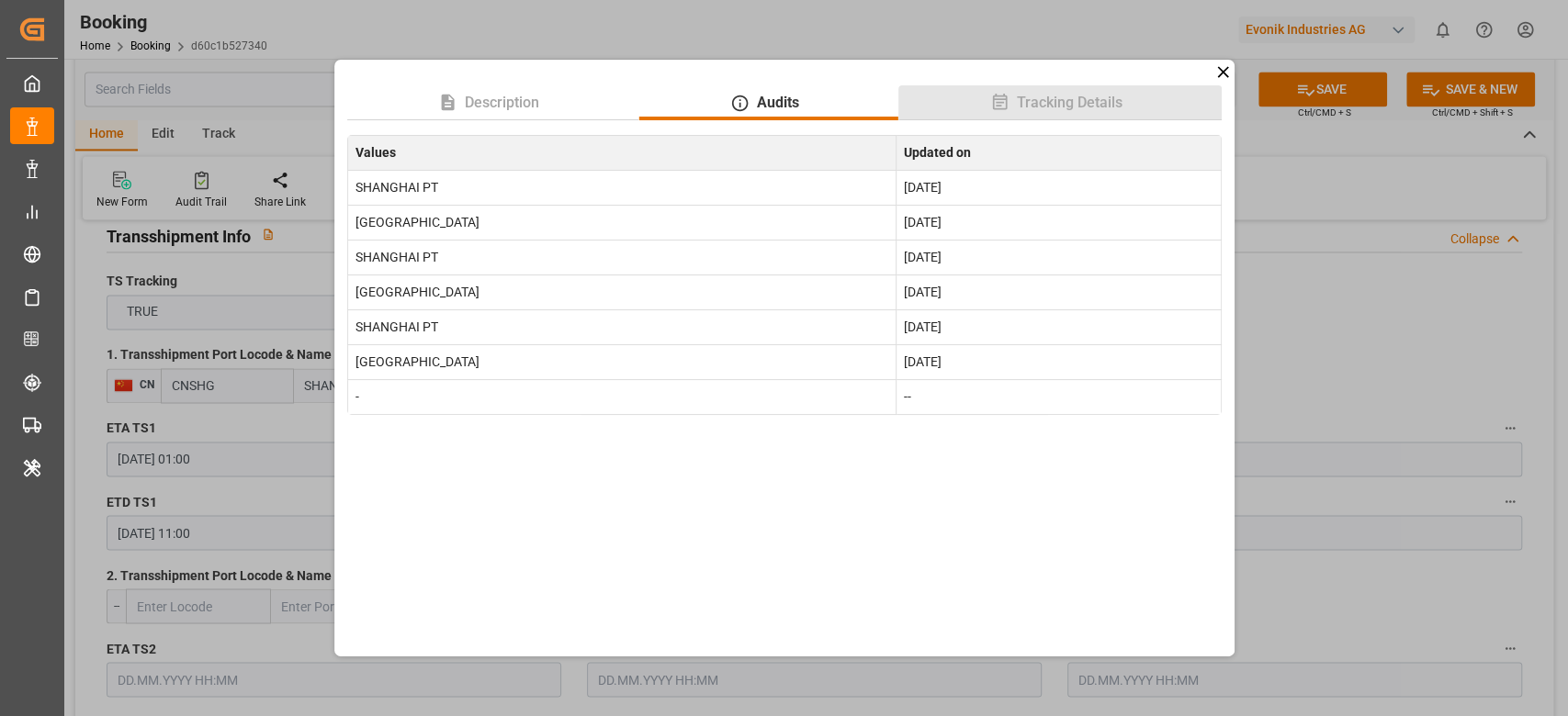
click at [1064, 93] on span "Tracking Details" at bounding box center [1069, 103] width 121 height 22
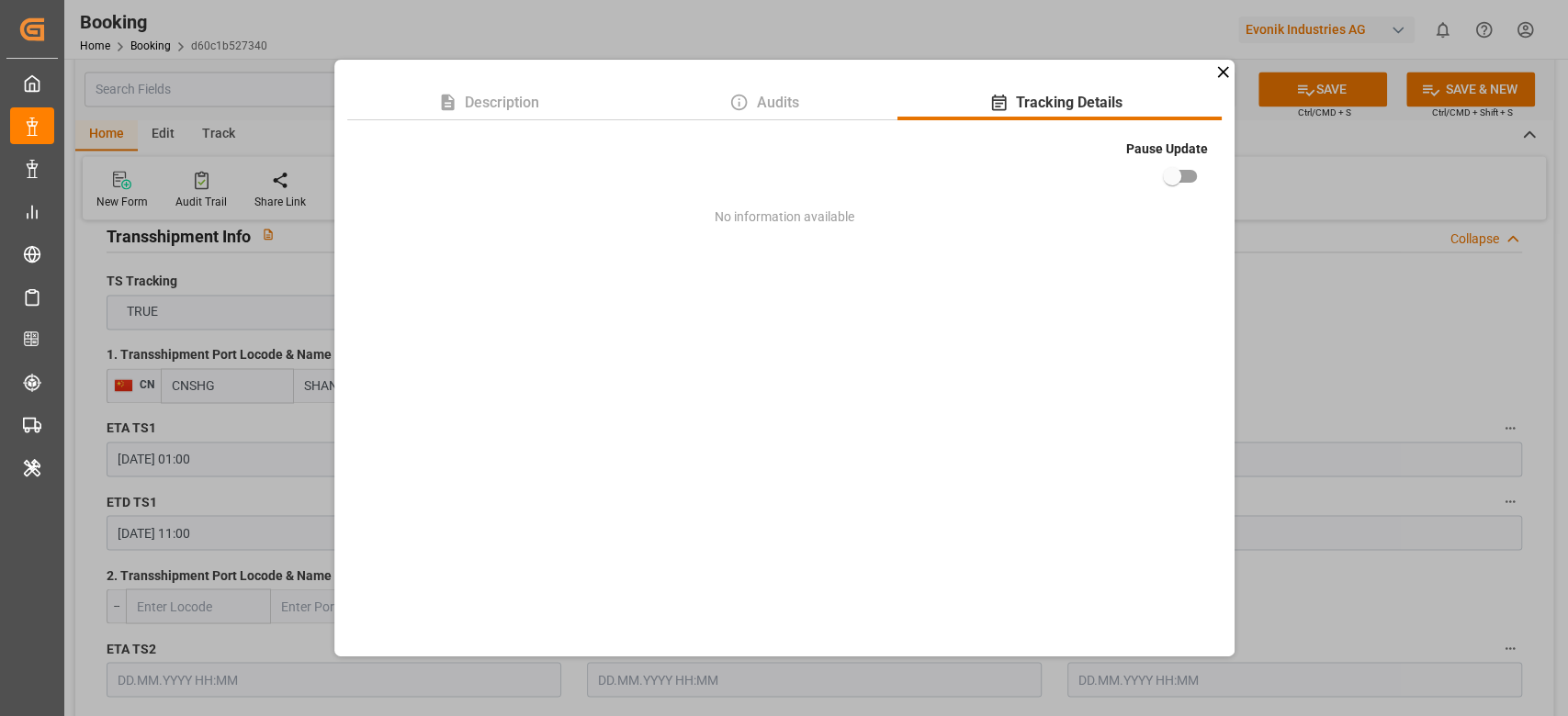
click at [1218, 64] on icon at bounding box center [1223, 72] width 20 height 20
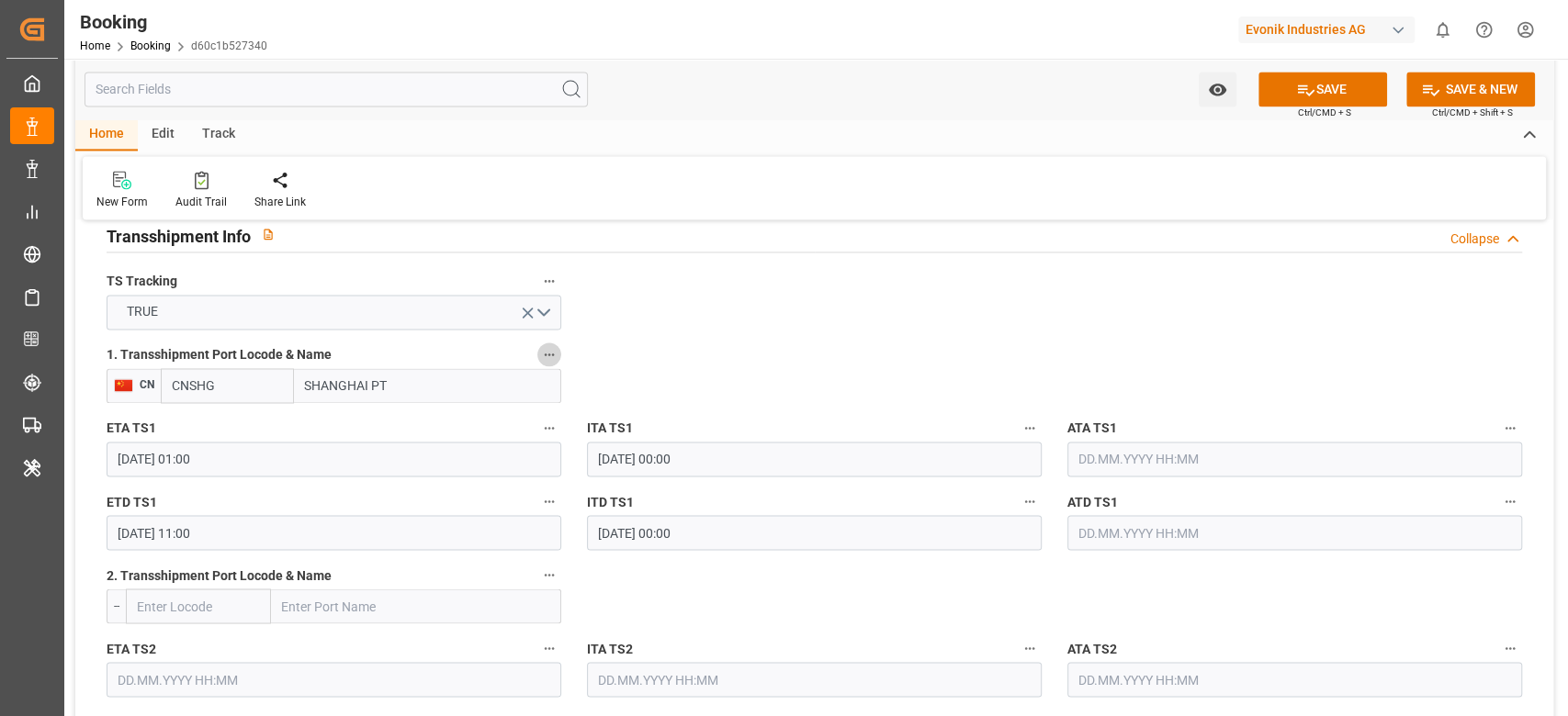
click at [558, 355] on button "1. Transshipment Port Locode & Name" at bounding box center [550, 354] width 24 height 24
click at [632, 408] on li "Tracking Details" at bounding box center [611, 414] width 148 height 30
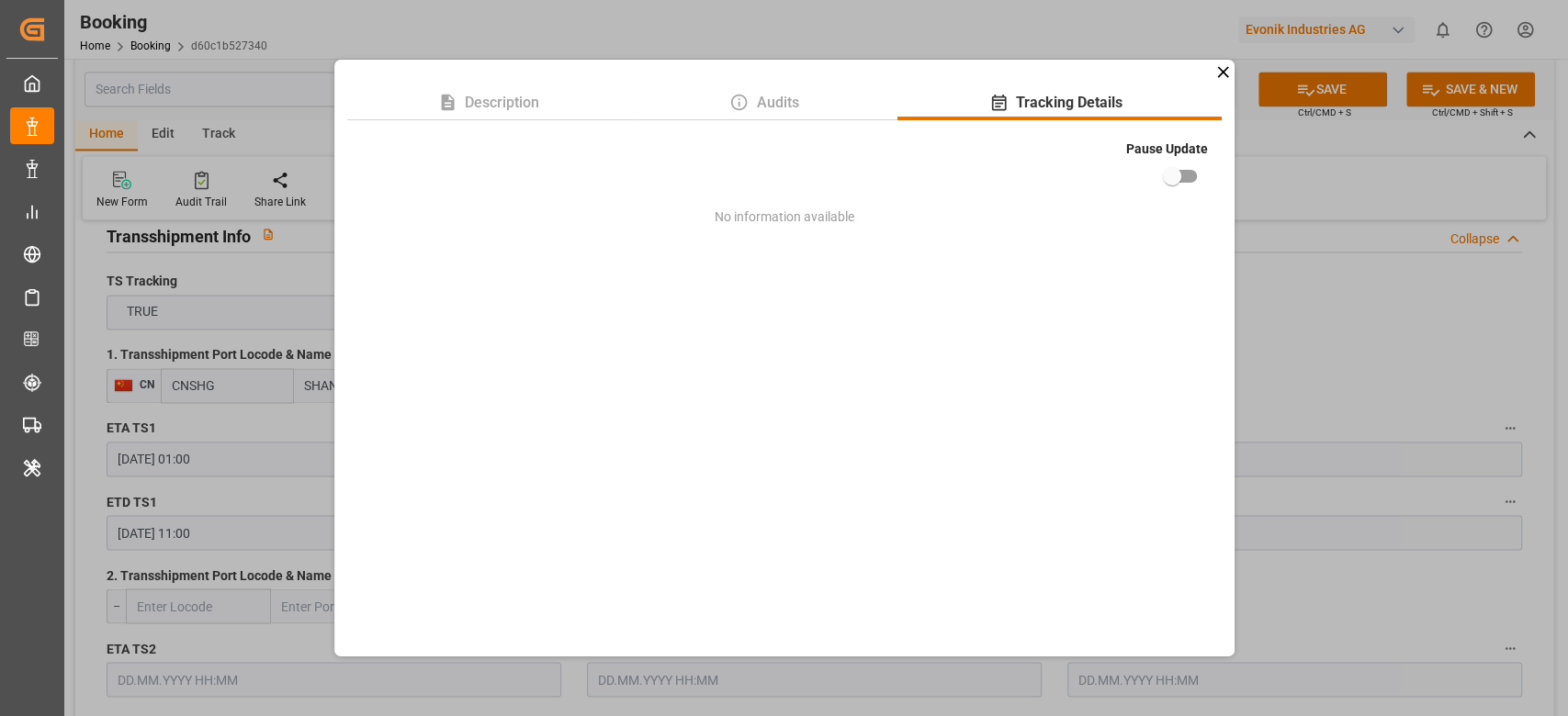
click at [1322, 165] on div "Description Audits Tracking Details Pause Update No information available" at bounding box center [784, 358] width 1568 height 716
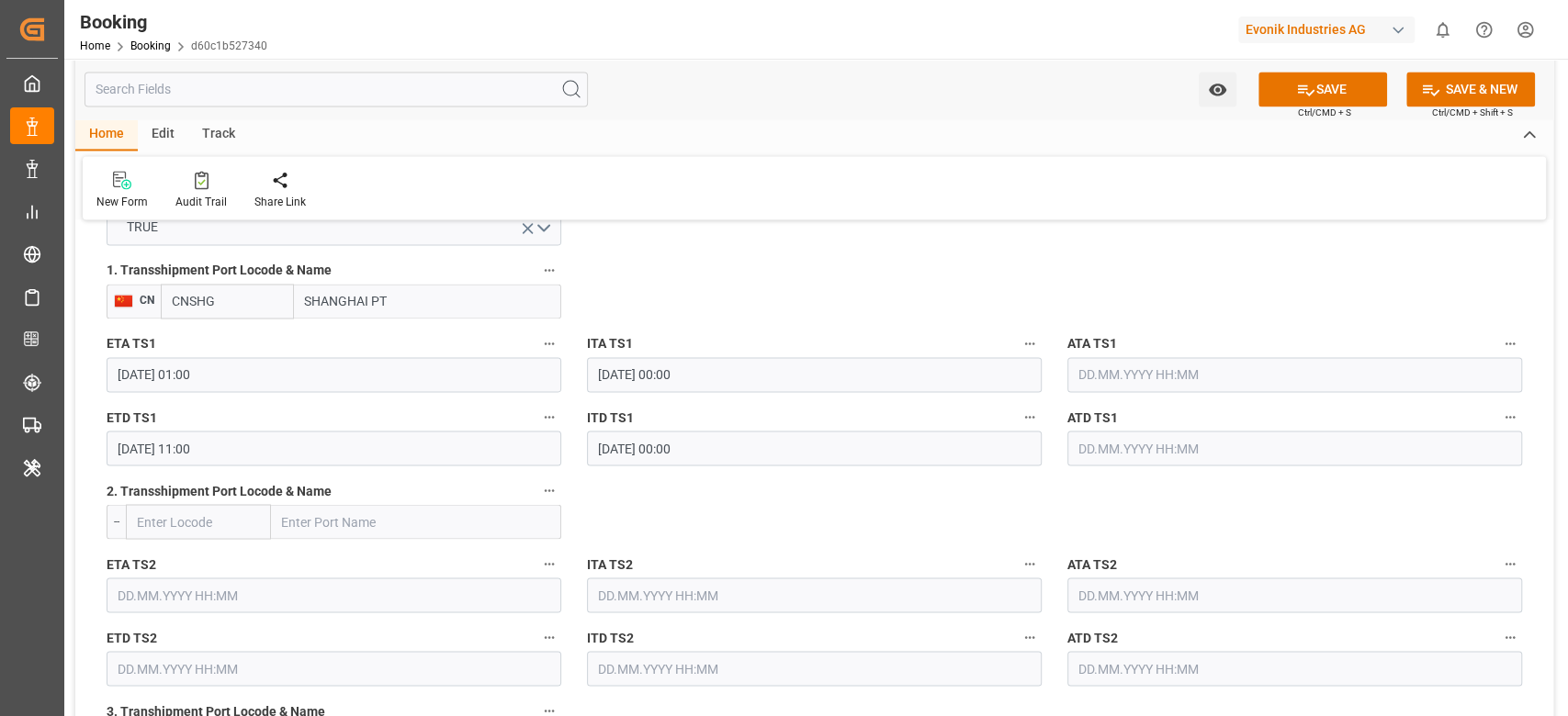
scroll to position [1940, 0]
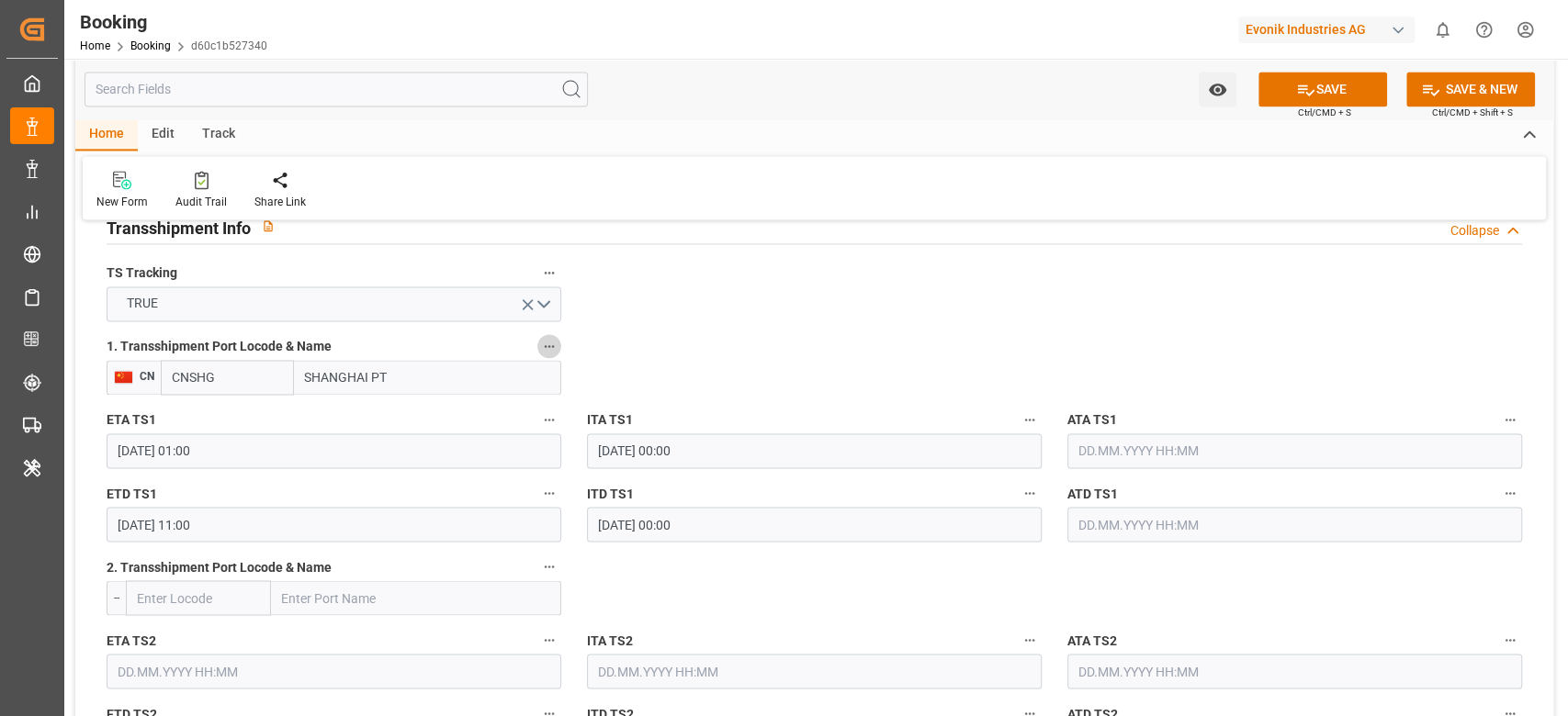
click at [544, 341] on icon "button" at bounding box center [550, 346] width 15 height 15
click at [579, 406] on li "Tracking Details" at bounding box center [611, 405] width 148 height 30
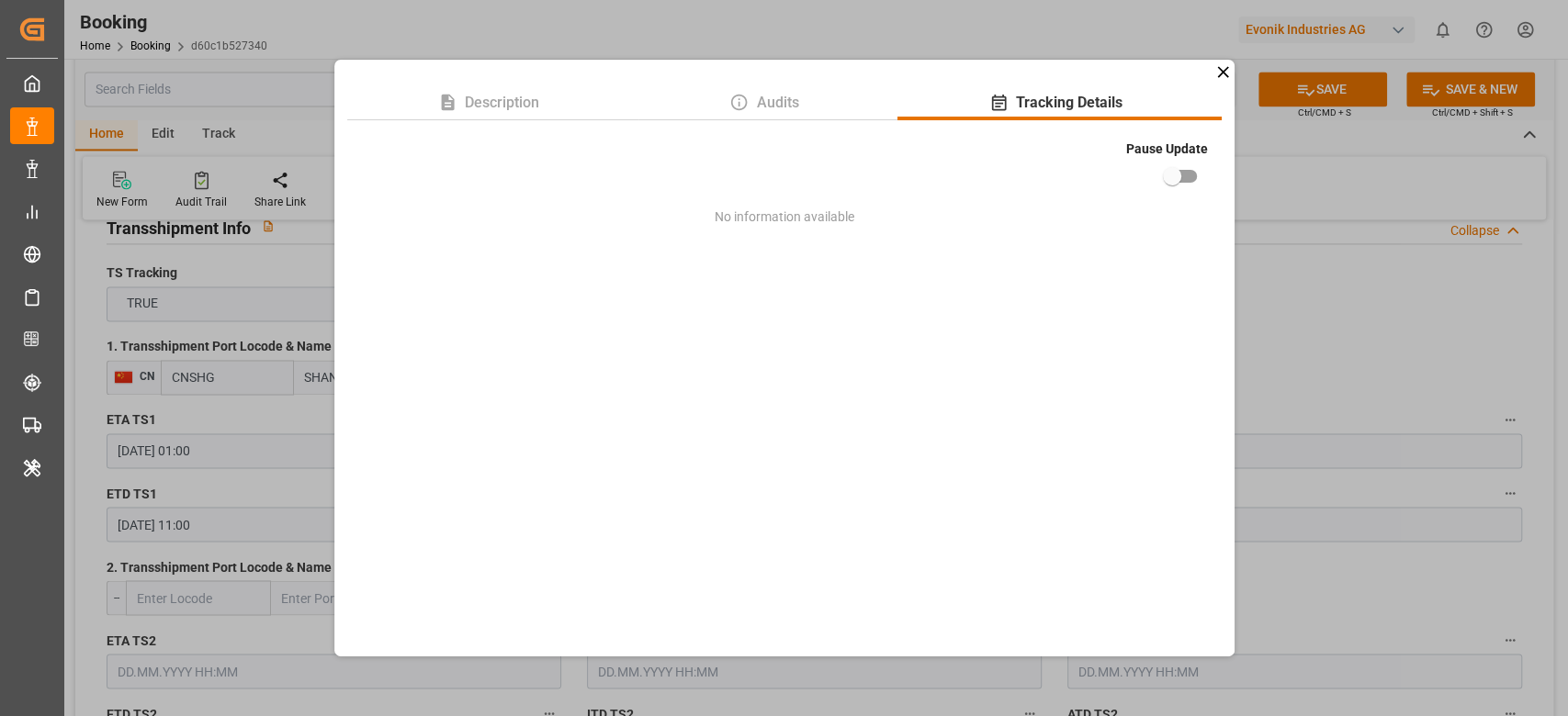
click at [1323, 306] on div "Description Audits Tracking Details Pause Update No information available" at bounding box center [784, 358] width 1568 height 716
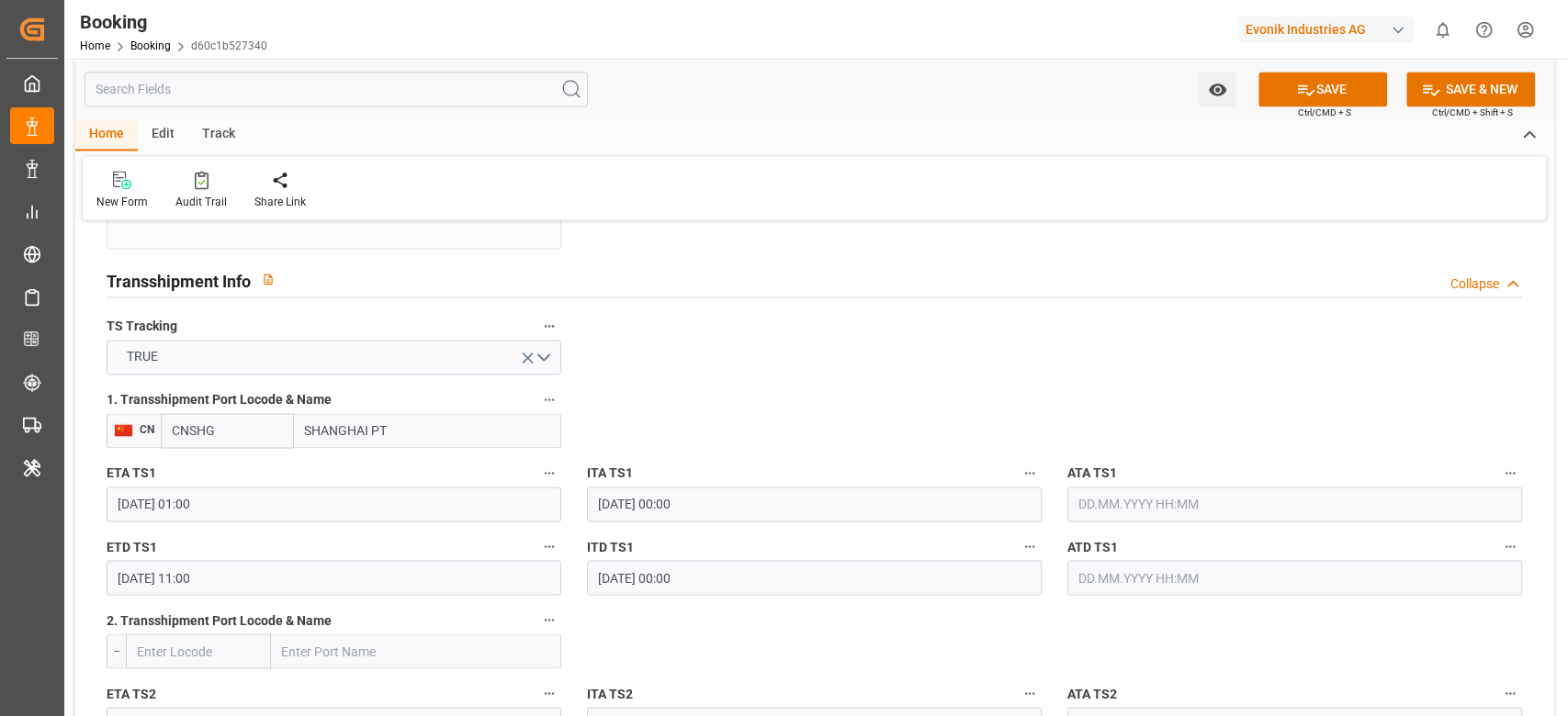
scroll to position [1887, 0]
click at [561, 395] on div "1. Transshipment Port Locode & Name CN CNSHG SHANGHAI PT" at bounding box center [334, 417] width 481 height 74
click at [550, 399] on icon "button" at bounding box center [550, 398] width 15 height 15
click at [590, 459] on li "Tracking Details" at bounding box center [611, 458] width 148 height 30
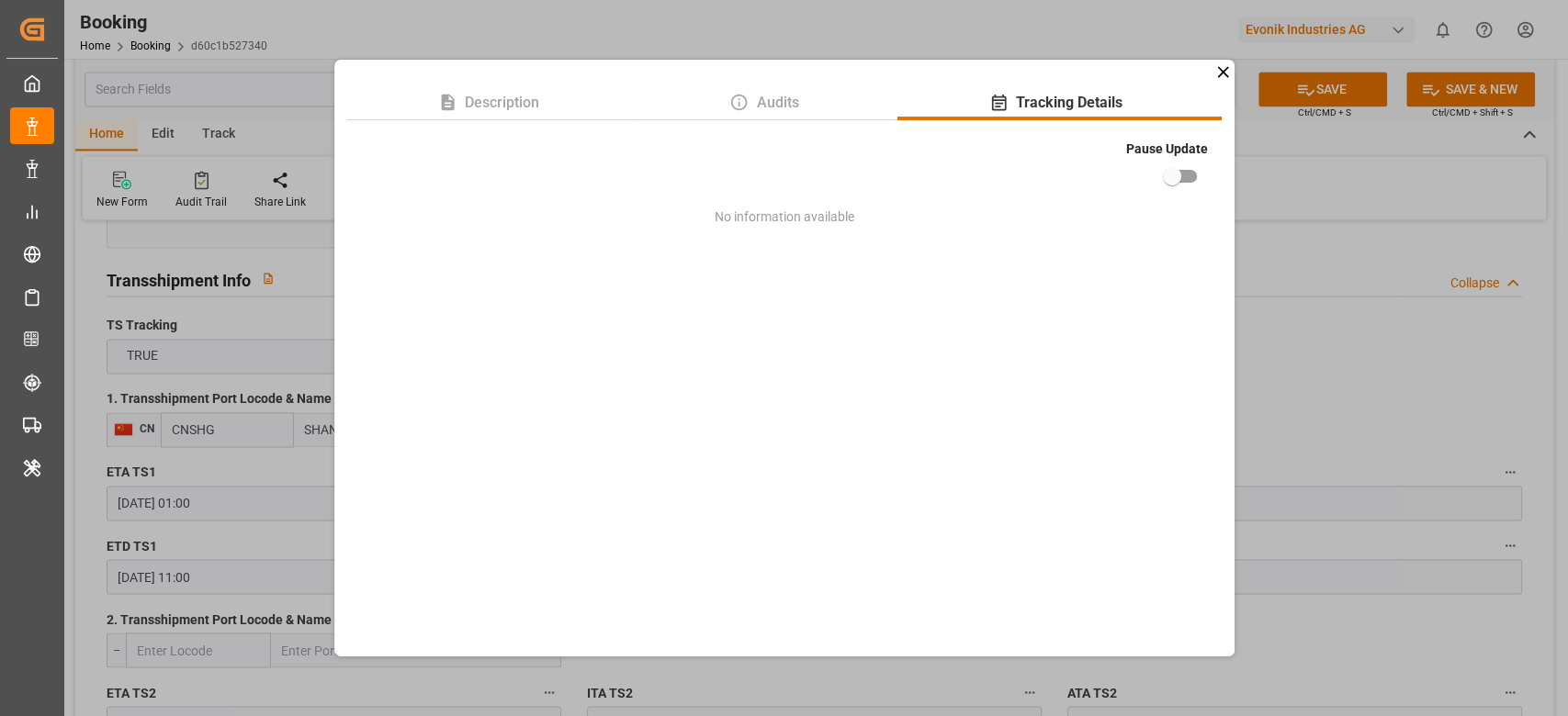
click at [1287, 194] on div "Description Audits Tracking Details Pause Update No information available" at bounding box center [784, 358] width 1568 height 716
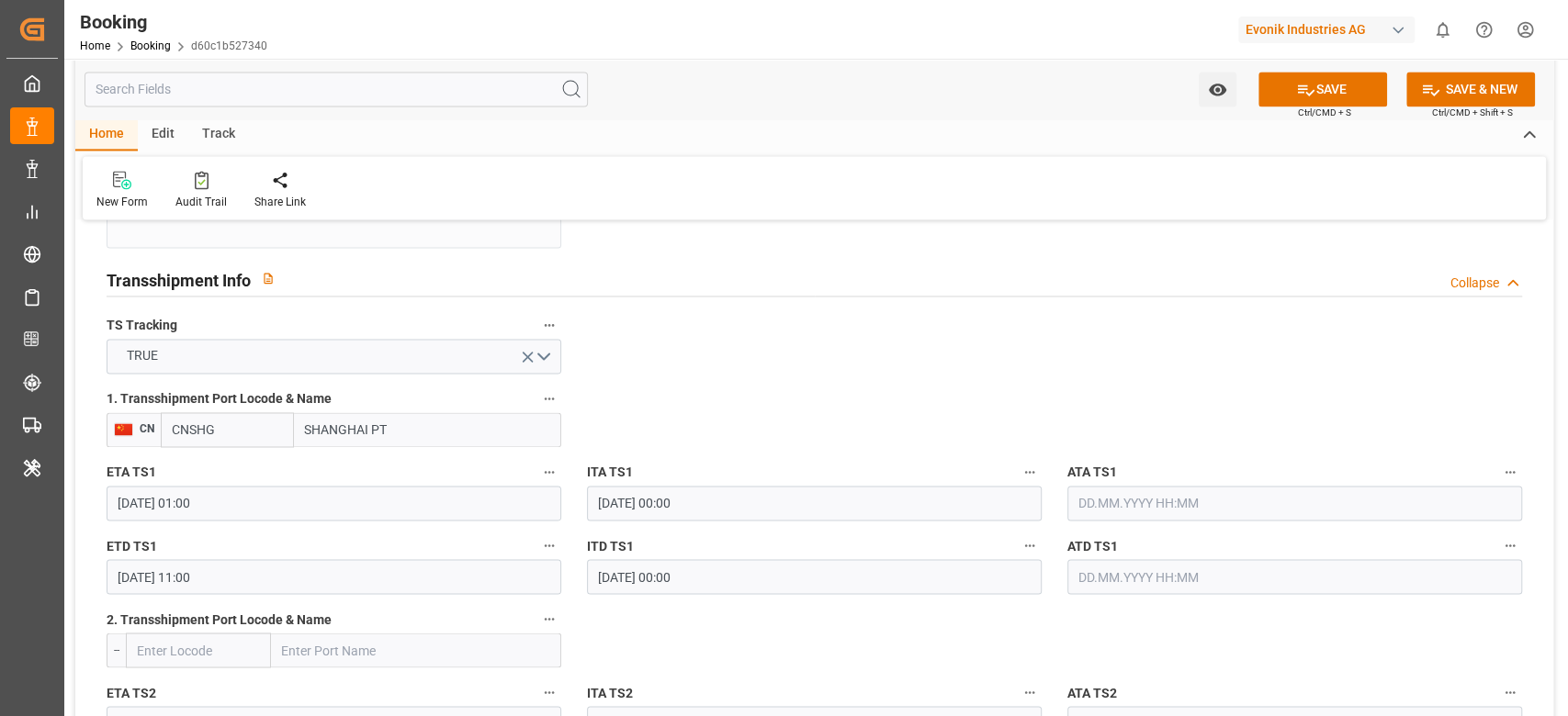
click at [962, 265] on div "Transshipment Info Collapse" at bounding box center [814, 278] width 1416 height 35
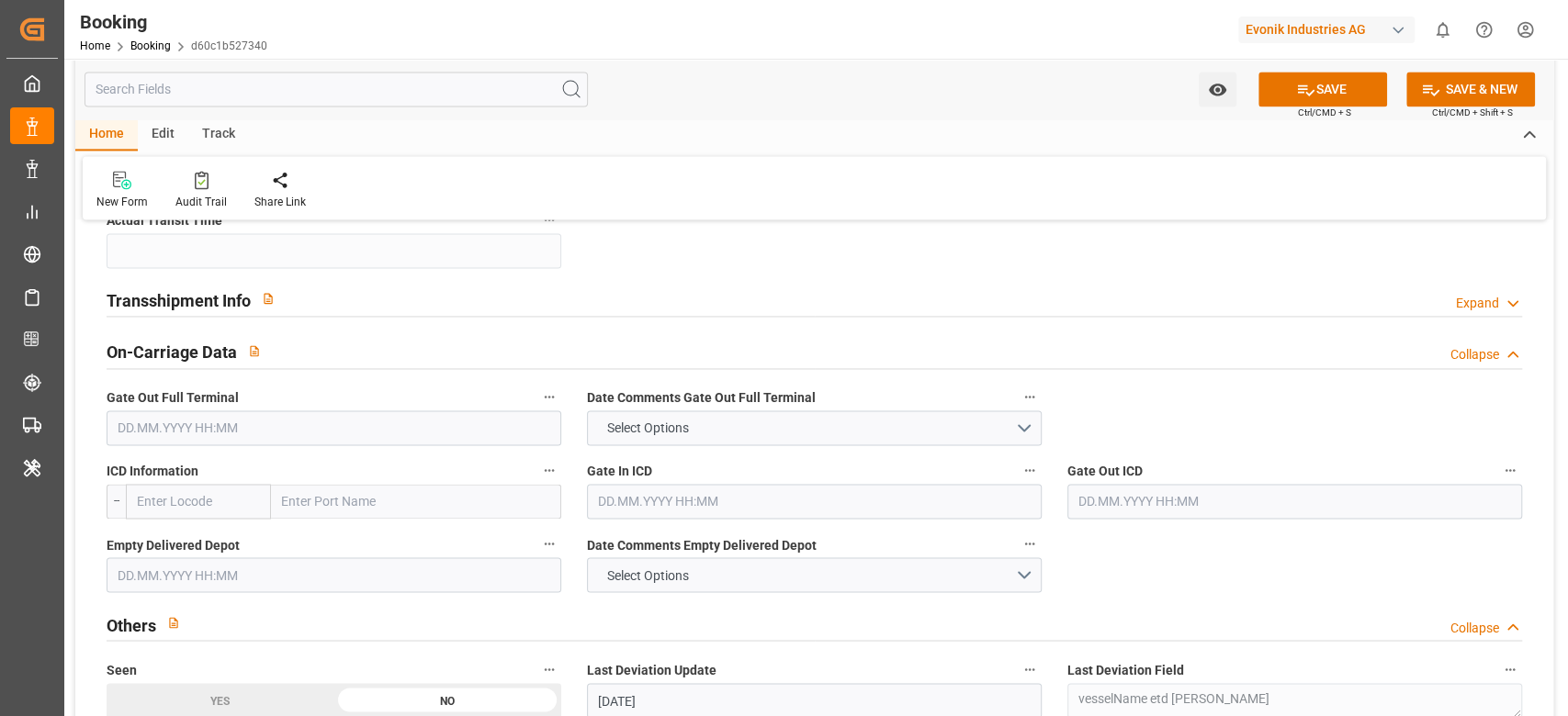
scroll to position [1857, 0]
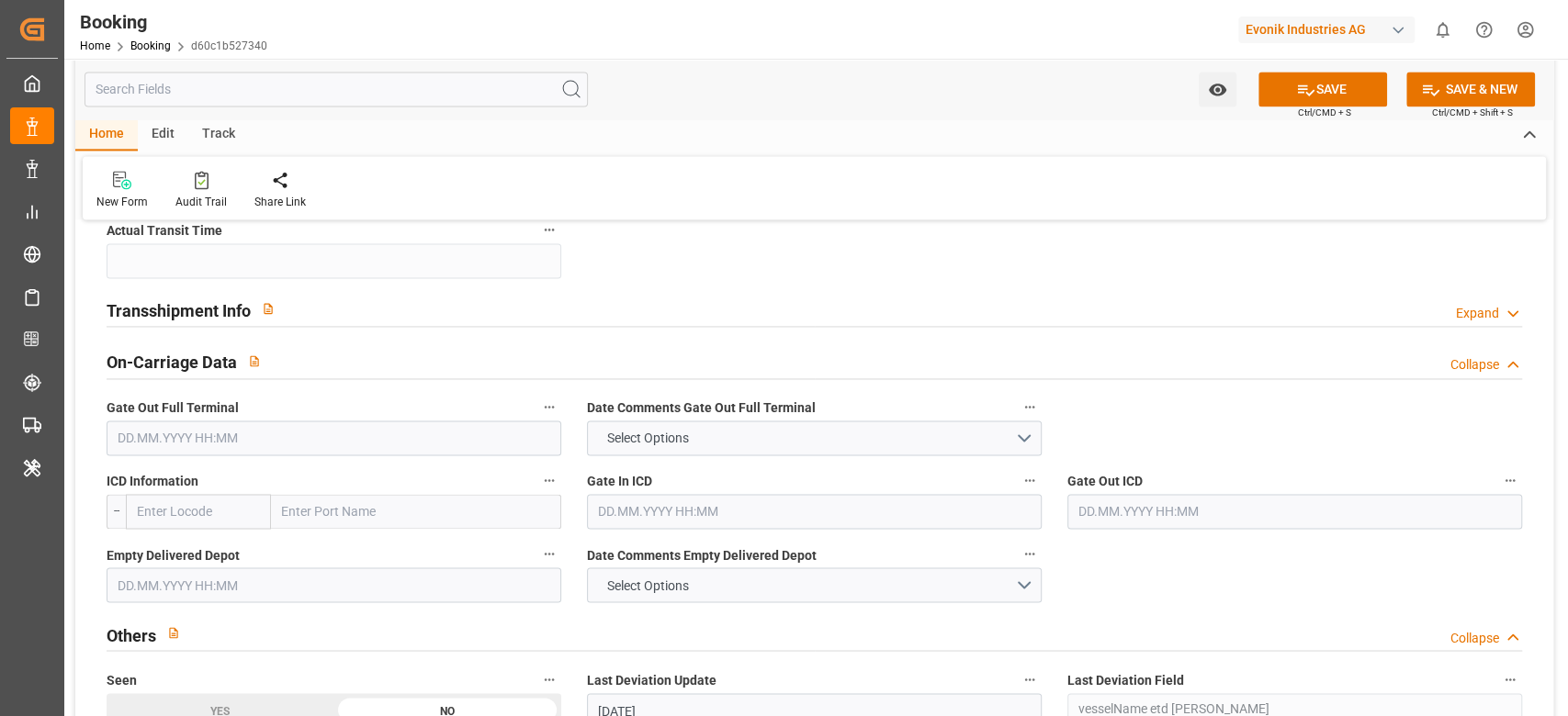
click at [880, 308] on div "Transshipment Info Expand" at bounding box center [814, 308] width 1416 height 35
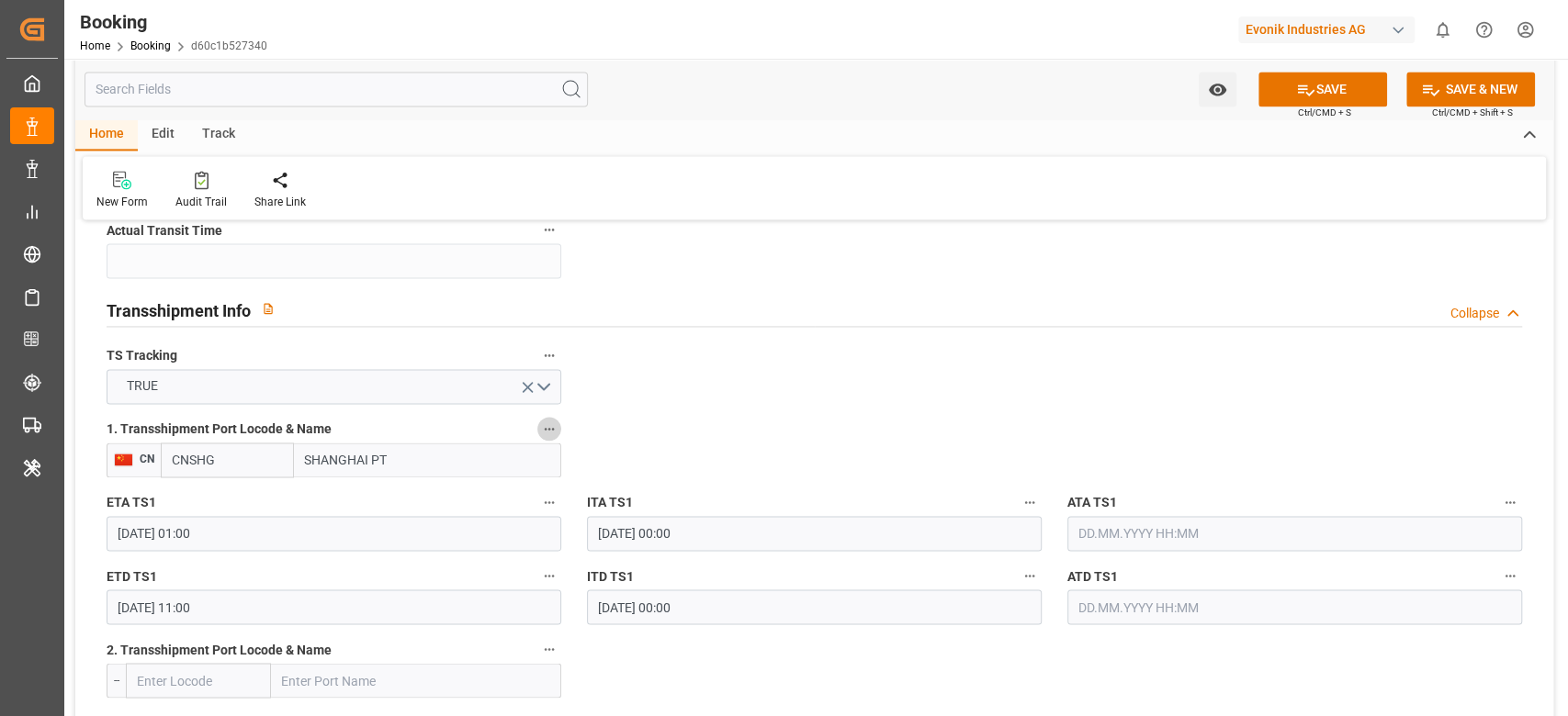
click at [546, 430] on icon "button" at bounding box center [550, 429] width 15 height 15
click at [640, 467] on li "Audits" at bounding box center [611, 458] width 148 height 30
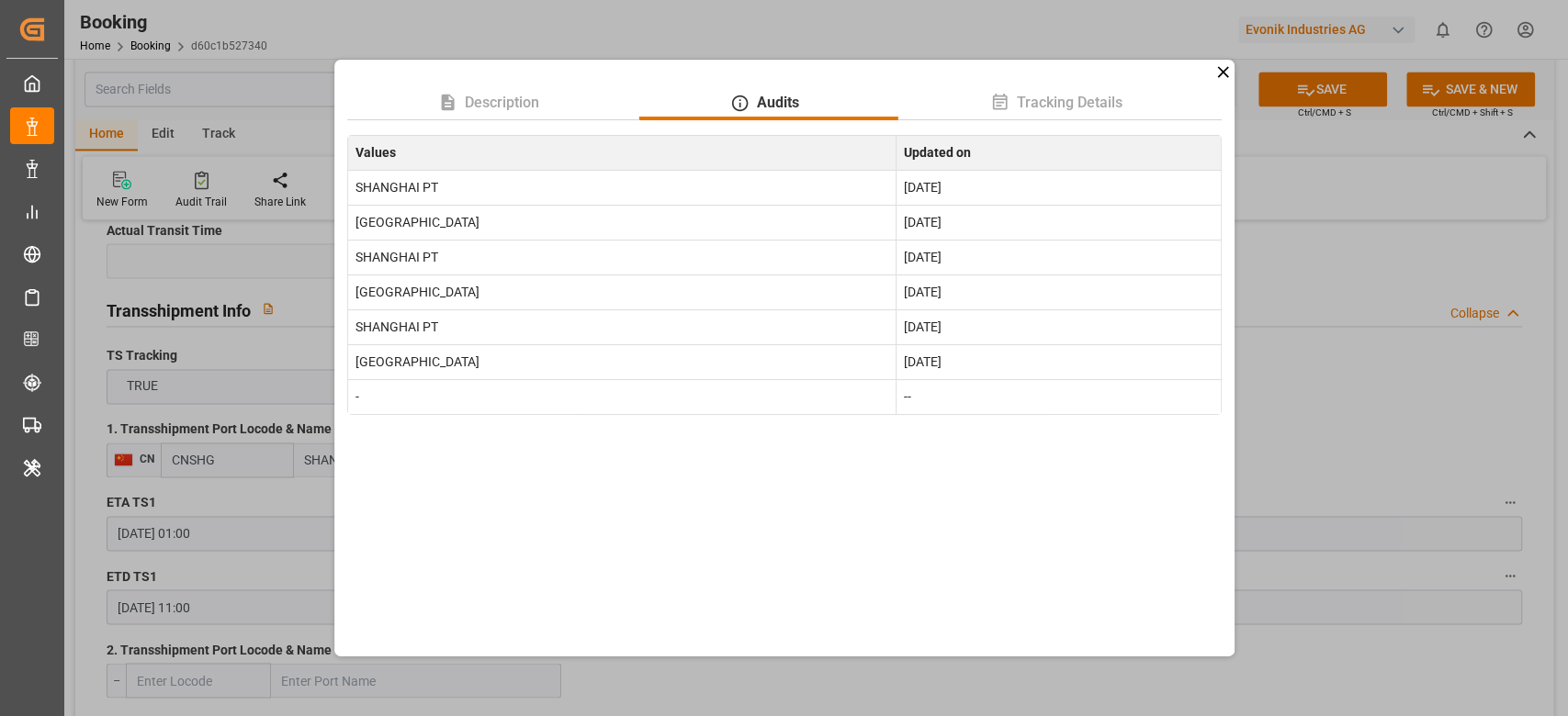
click at [1219, 76] on icon at bounding box center [1223, 72] width 20 height 20
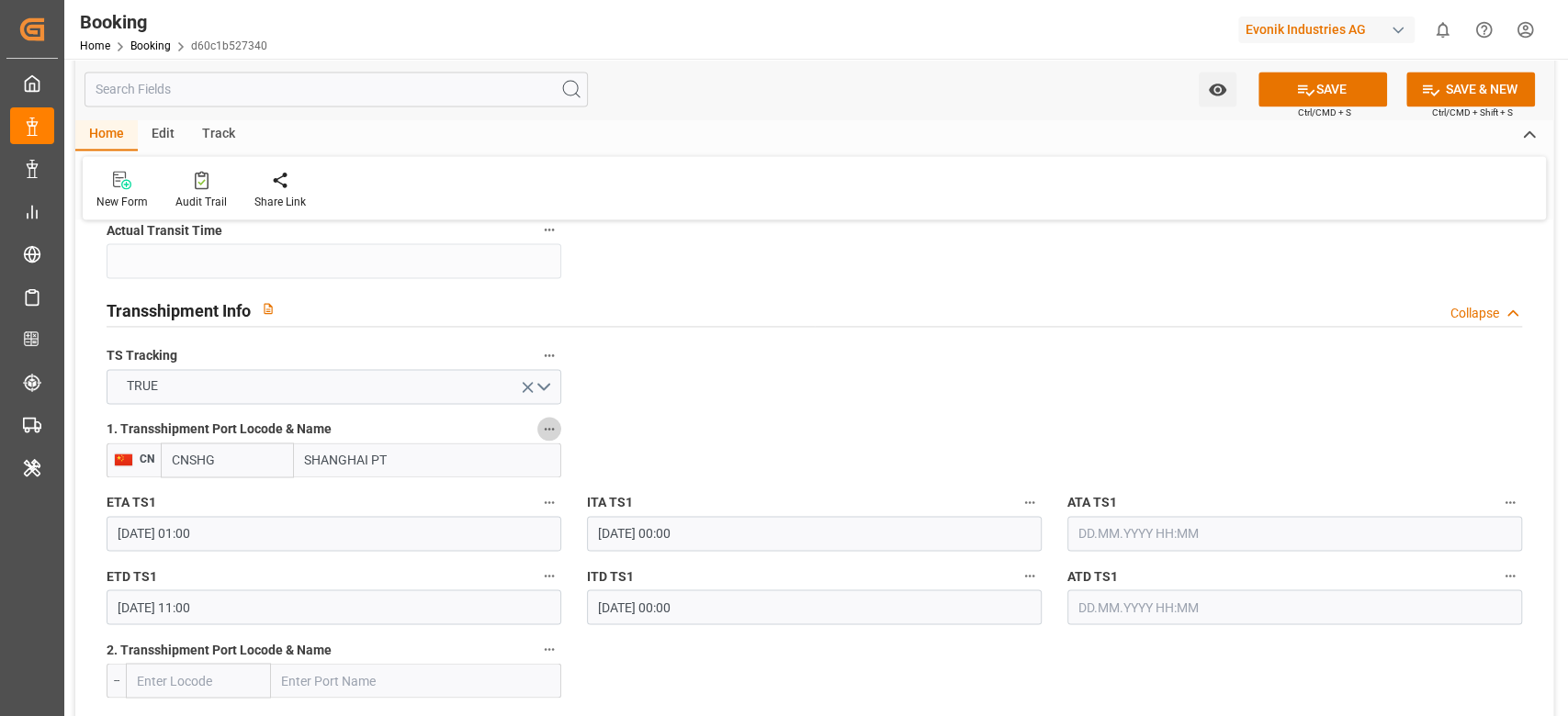
click at [549, 432] on icon "button" at bounding box center [550, 429] width 15 height 15
click at [866, 379] on div at bounding box center [784, 358] width 1568 height 716
click at [554, 426] on icon "button" at bounding box center [550, 429] width 15 height 15
click at [893, 370] on div at bounding box center [784, 358] width 1568 height 716
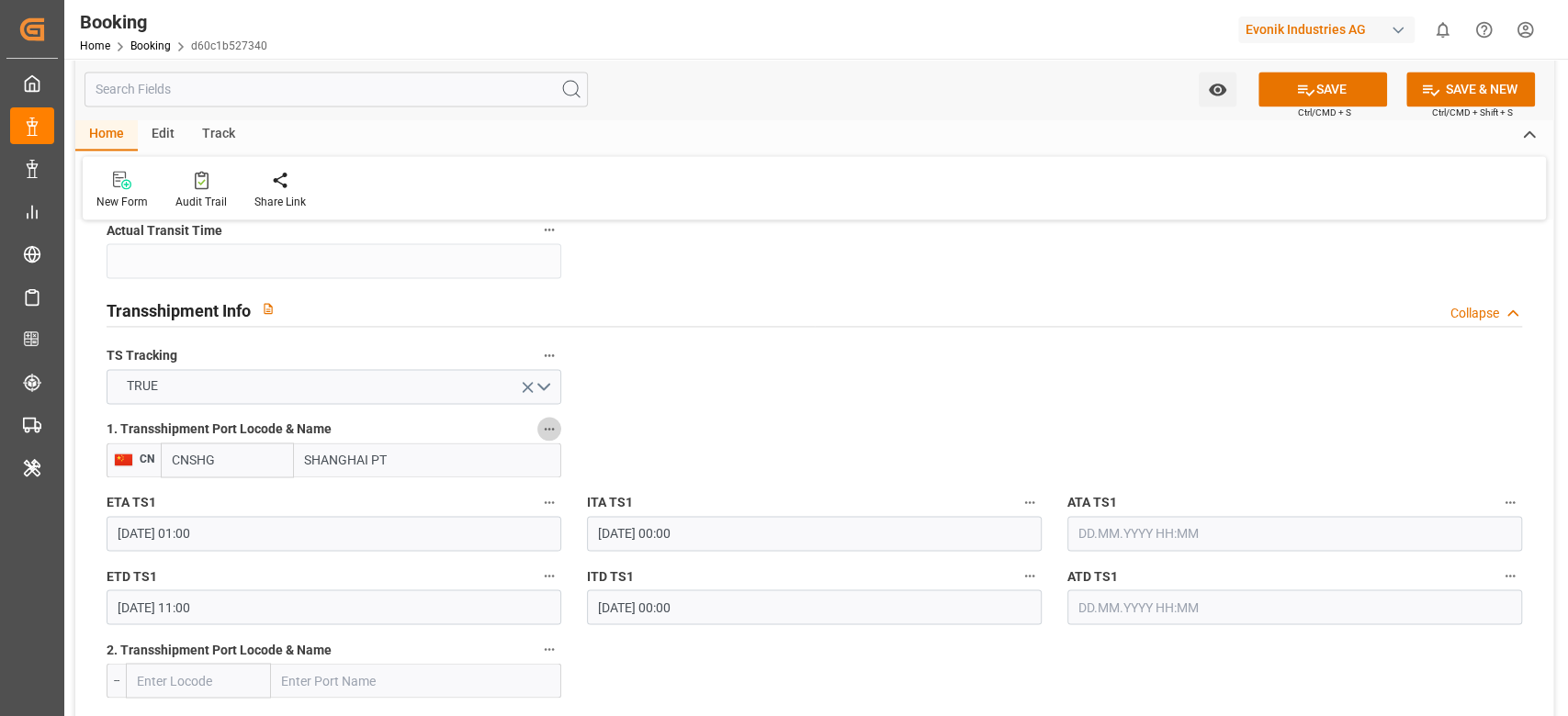
click at [552, 437] on button "1. Transshipment Port Locode & Name" at bounding box center [550, 429] width 24 height 24
click at [631, 465] on li "Audits" at bounding box center [611, 458] width 148 height 30
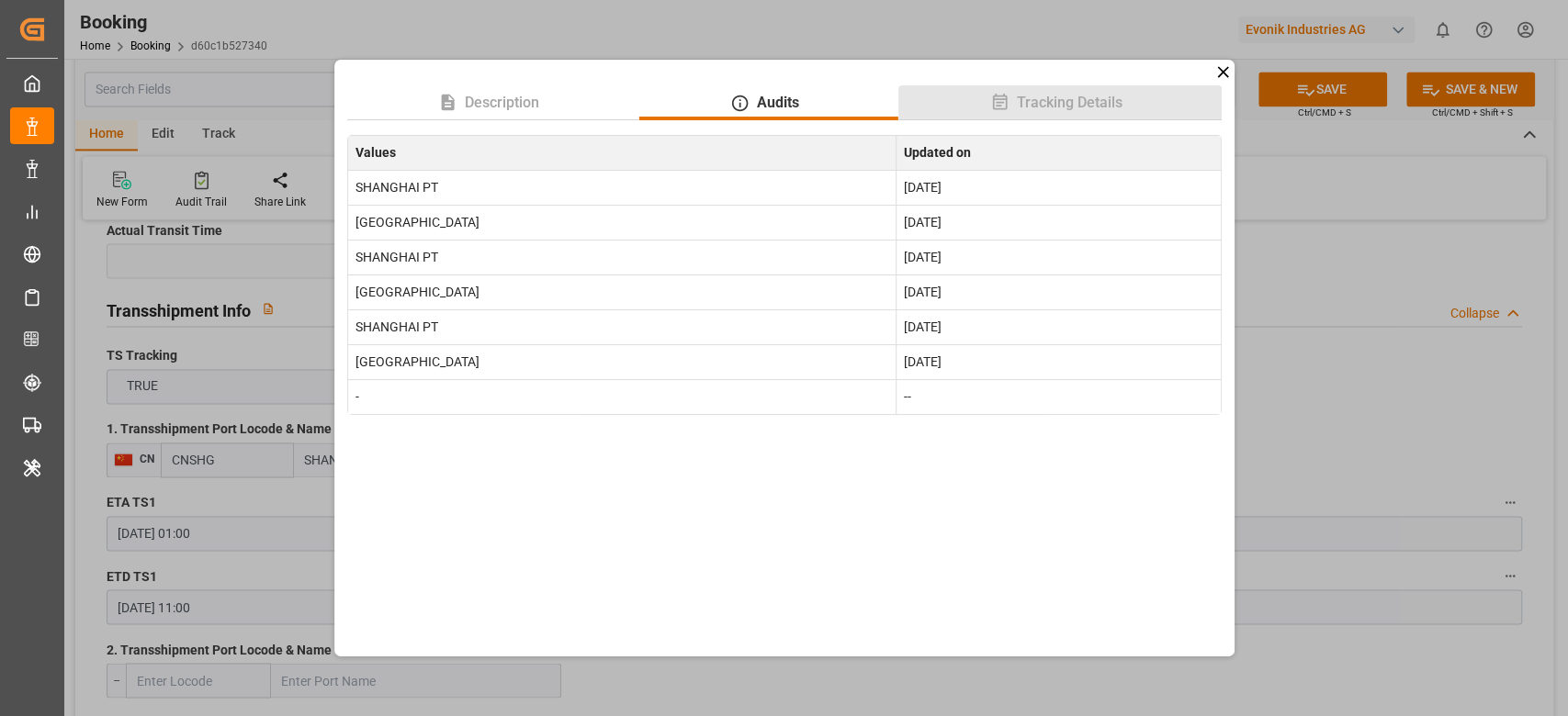
click at [1043, 108] on span "Tracking Details" at bounding box center [1069, 103] width 121 height 22
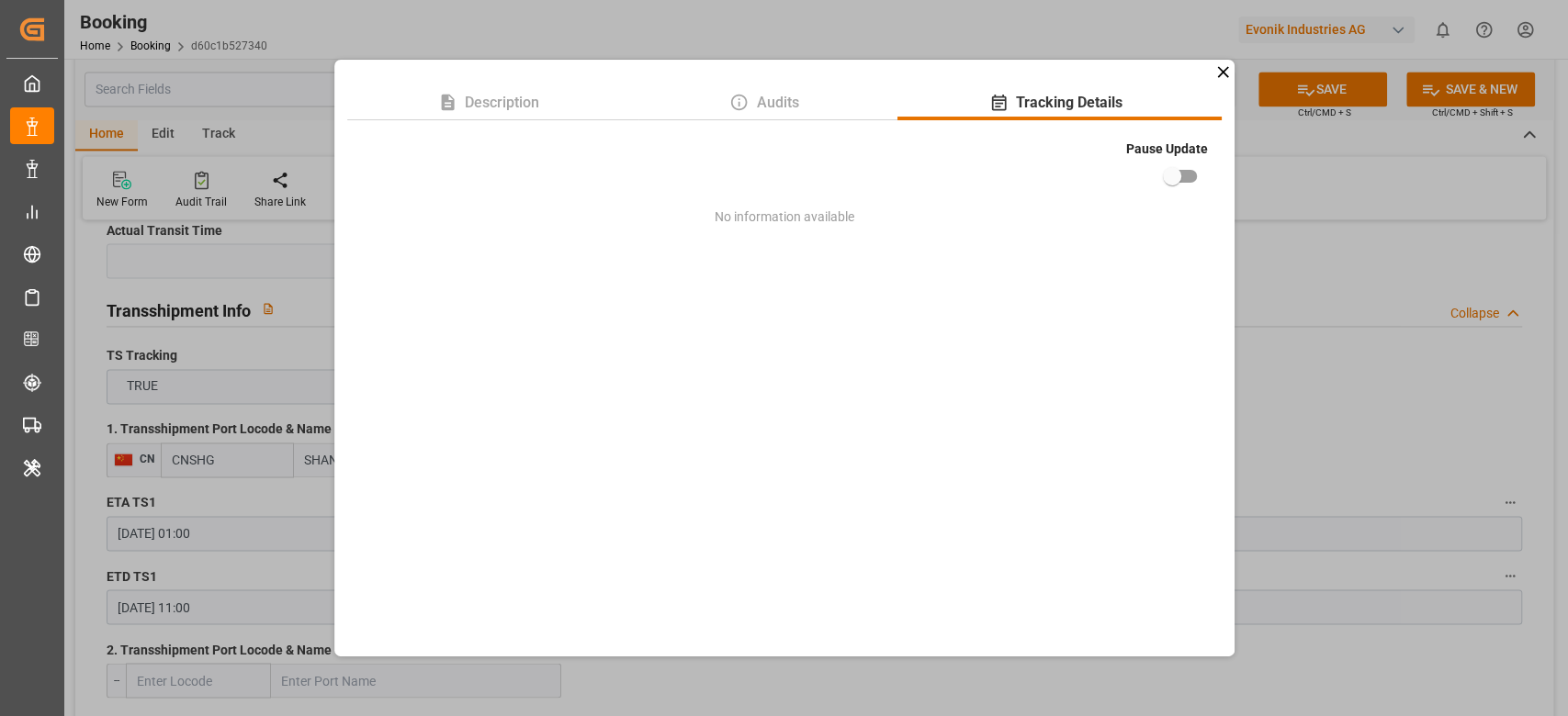
click at [1286, 256] on div "Description Audits Tracking Details Pause Update No information available" at bounding box center [784, 358] width 1568 height 716
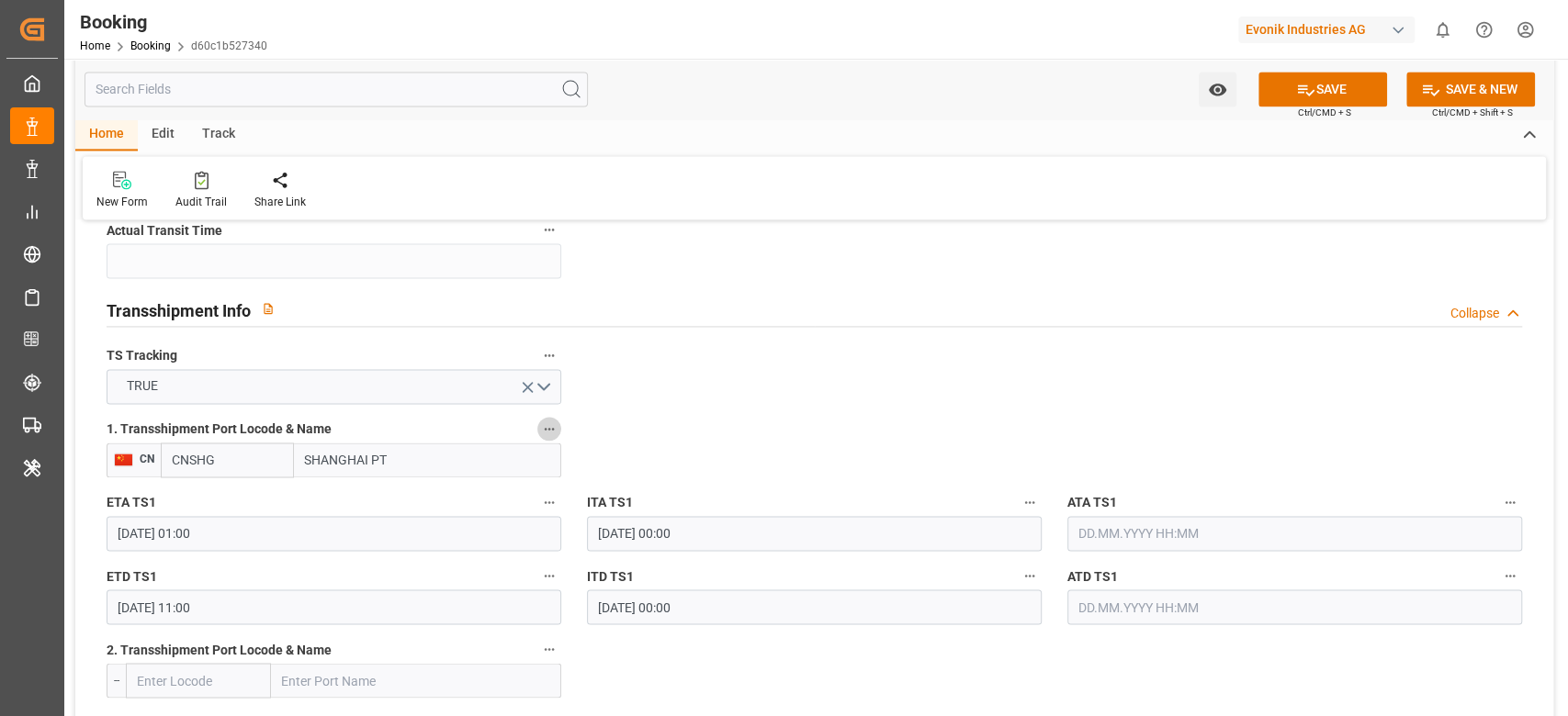
click at [554, 427] on icon "button" at bounding box center [550, 429] width 15 height 15
click at [611, 461] on li "Audits" at bounding box center [611, 458] width 148 height 30
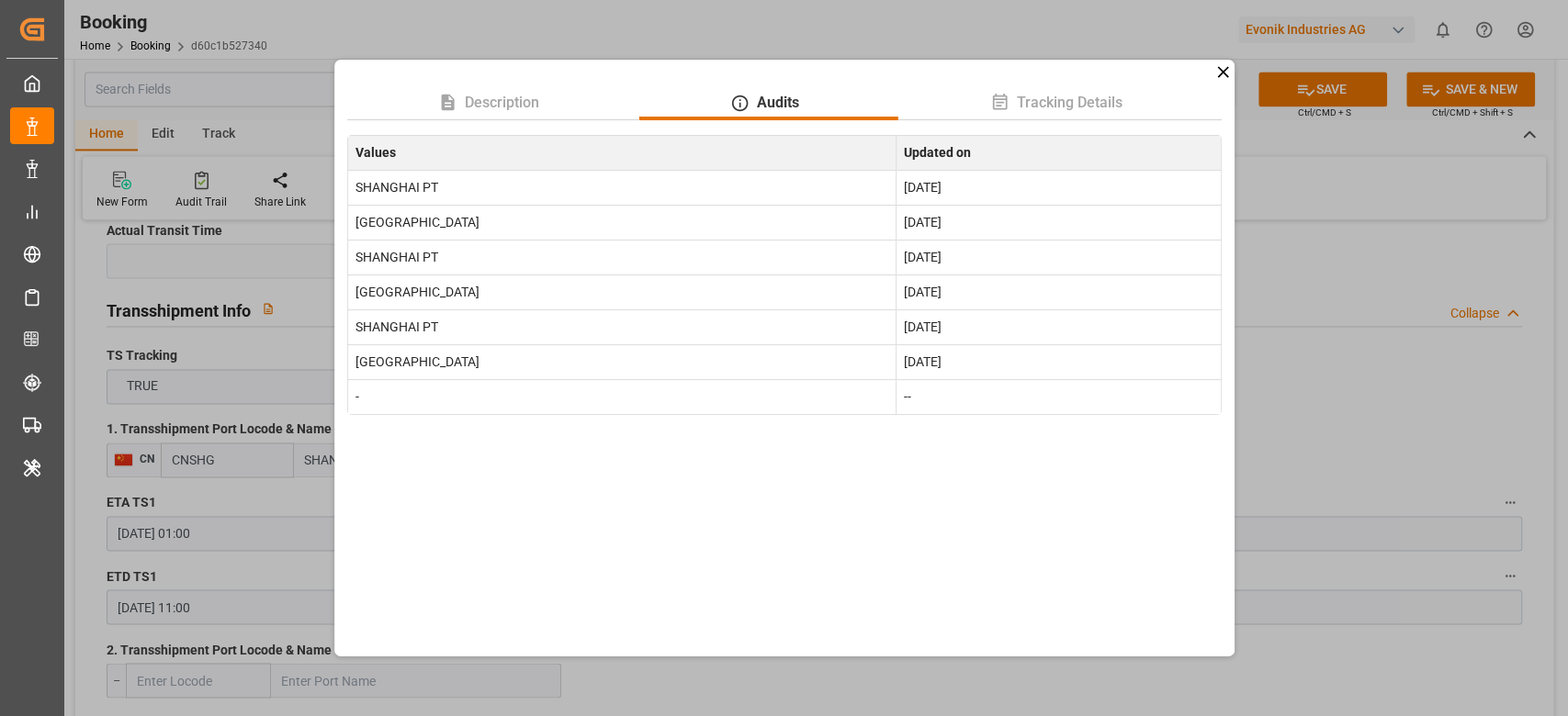
click at [1221, 76] on icon at bounding box center [1223, 72] width 20 height 20
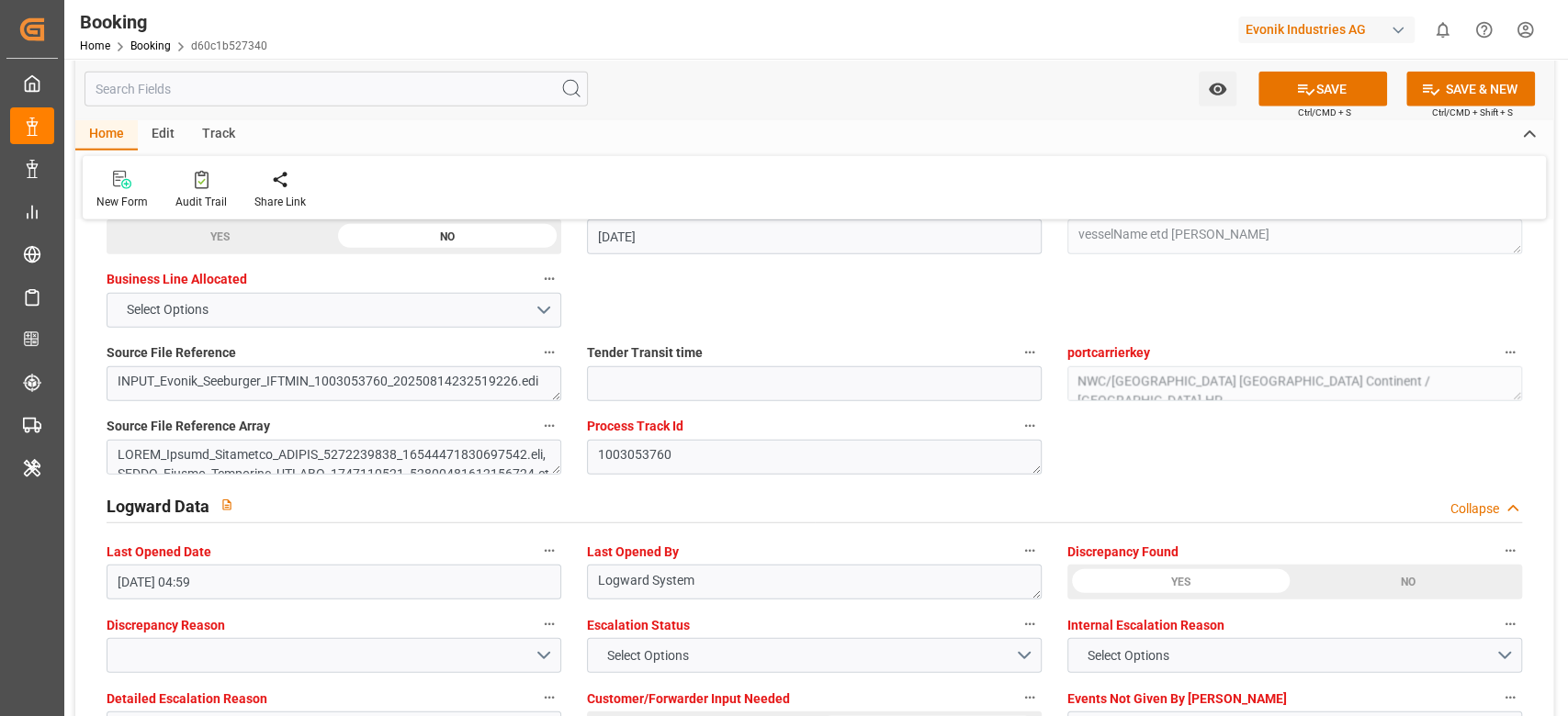
scroll to position [3203, 0]
